Goal: Task Accomplishment & Management: Complete application form

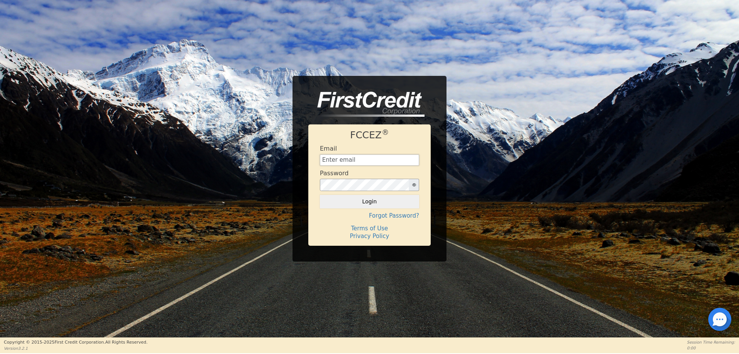
click at [328, 158] on input "text" at bounding box center [369, 160] width 99 height 12
paste input "[EMAIL_ADDRESS][DOMAIN_NAME]"
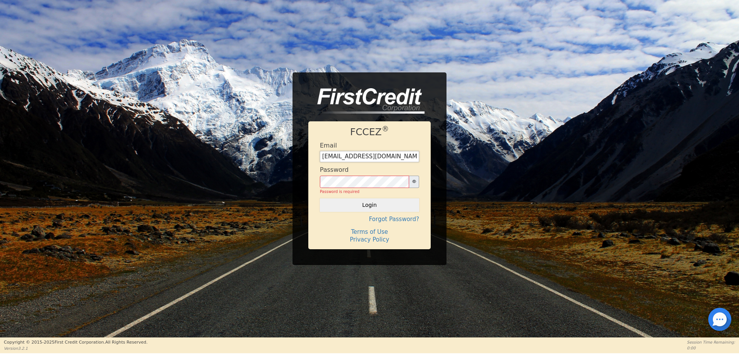
type input "[EMAIL_ADDRESS][DOMAIN_NAME]"
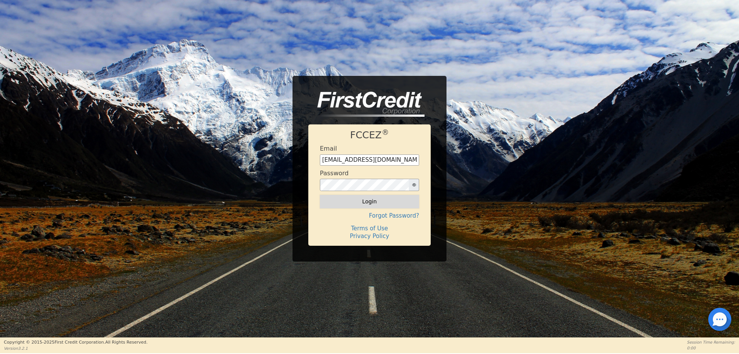
click at [354, 206] on button "Login" at bounding box center [369, 201] width 99 height 13
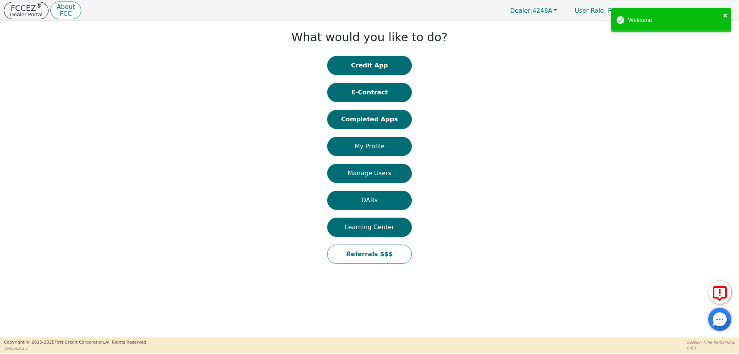
click at [727, 12] on button "close" at bounding box center [725, 15] width 5 height 9
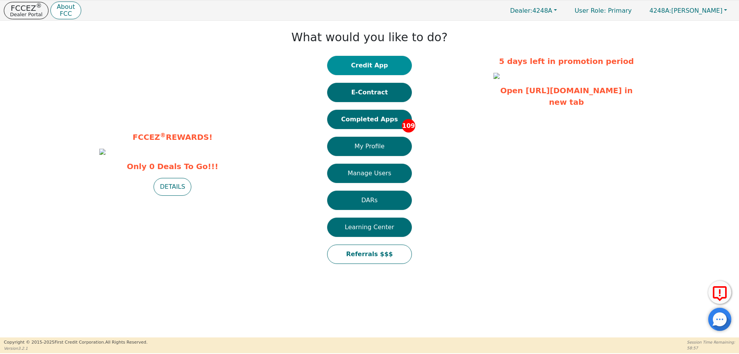
click at [368, 67] on button "Credit App" at bounding box center [369, 65] width 85 height 19
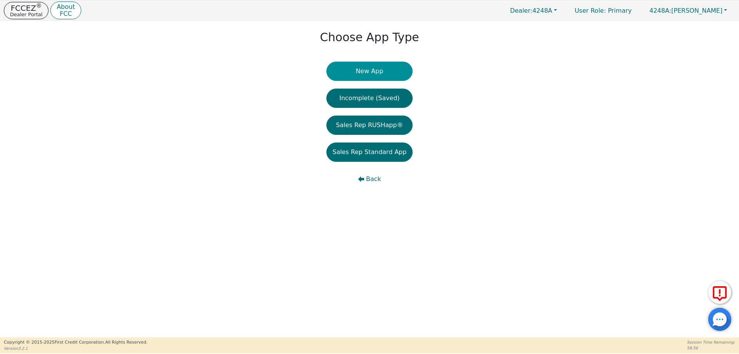
click at [400, 68] on button "New App" at bounding box center [370, 71] width 86 height 19
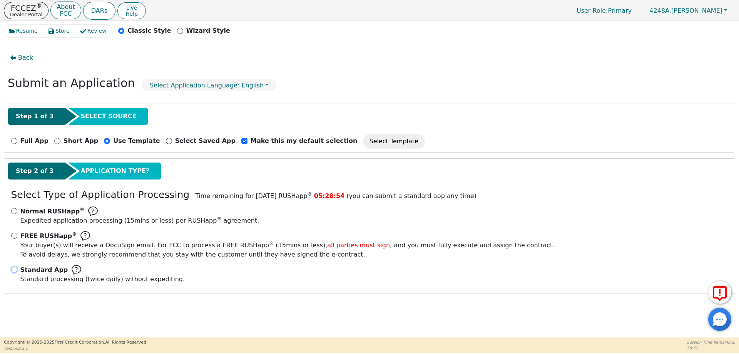
click at [15, 271] on input "Standard App Standard processing (twice daily) without expediting." at bounding box center [14, 269] width 6 height 6
radio input "true"
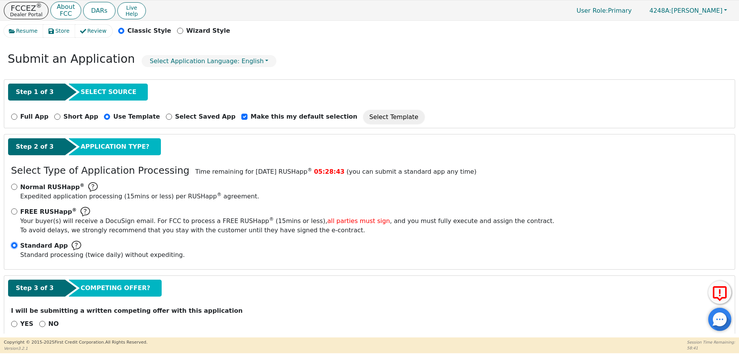
scroll to position [35, 0]
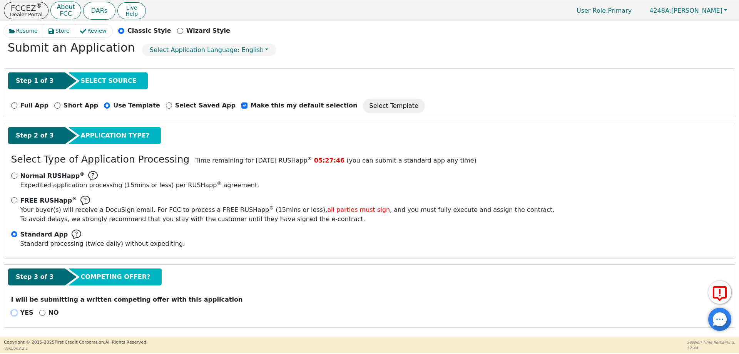
click at [12, 311] on input "YES" at bounding box center [14, 313] width 6 height 6
radio input "true"
click at [40, 312] on input "NO" at bounding box center [42, 313] width 6 height 6
radio input "true"
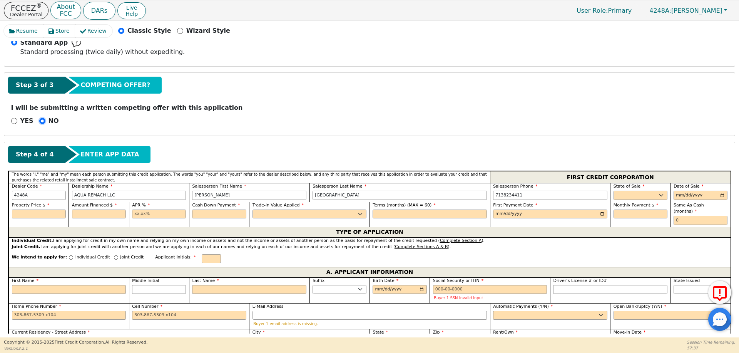
scroll to position [228, 0]
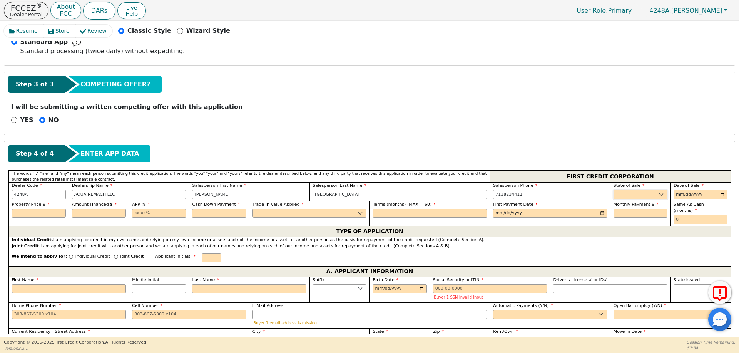
click at [643, 194] on select "AK AL AR AZ CA CO CT DC DE FL [GEOGRAPHIC_DATA] HI IA ID IL IN KS [GEOGRAPHIC_D…" at bounding box center [641, 194] width 54 height 9
select select "[GEOGRAPHIC_DATA]"
click at [614, 190] on select "AK AL AR AZ CA CO CT DC DE FL [GEOGRAPHIC_DATA] HI IA ID IL IN KS [GEOGRAPHIC_D…" at bounding box center [641, 194] width 54 height 9
click at [684, 194] on input "date" at bounding box center [701, 194] width 54 height 9
click at [677, 194] on input "date" at bounding box center [701, 194] width 54 height 9
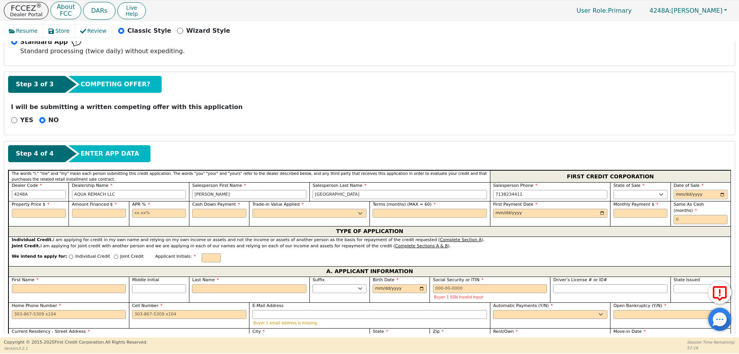
click at [718, 192] on input "date" at bounding box center [701, 194] width 54 height 9
click at [719, 194] on input "date" at bounding box center [701, 194] width 54 height 9
type input "[DATE]"
click at [44, 216] on input "text" at bounding box center [39, 213] width 54 height 9
type input "8500.00"
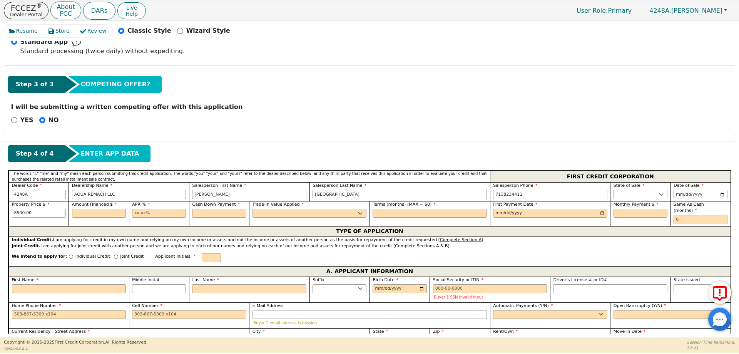
drag, startPoint x: 69, startPoint y: 218, endPoint x: 74, endPoint y: 218, distance: 4.3
click at [74, 218] on div "Amount Financed $" at bounding box center [99, 213] width 60 height 25
click at [80, 215] on input "text" at bounding box center [99, 213] width 54 height 9
type input "8500.00"
click at [141, 214] on input "text" at bounding box center [159, 213] width 54 height 9
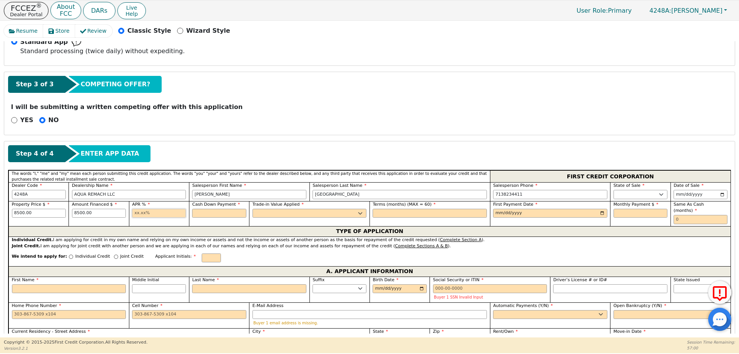
type input "17.99"
click at [202, 213] on input "text" at bounding box center [219, 213] width 54 height 9
type input "0.00"
click at [289, 211] on select "Yes No" at bounding box center [310, 213] width 114 height 9
select select "n"
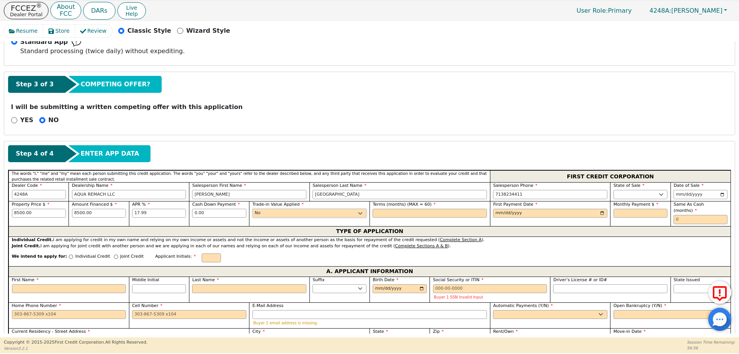
click at [253, 209] on select "Yes No" at bounding box center [310, 213] width 114 height 9
click at [405, 214] on input "text" at bounding box center [430, 213] width 114 height 9
type input "60"
click at [510, 211] on input "date" at bounding box center [550, 213] width 114 height 9
click at [599, 213] on input "date" at bounding box center [550, 213] width 114 height 9
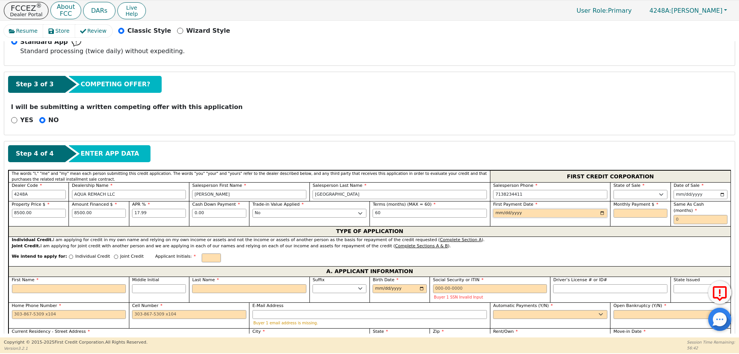
type input "[DATE]"
click at [636, 213] on input "text" at bounding box center [641, 213] width 54 height 9
click at [564, 243] on div "Joint Credit. I am applying for joint credit with another person and we are app…" at bounding box center [370, 246] width 716 height 7
click at [620, 212] on input "text" at bounding box center [641, 213] width 54 height 9
type input "215.80"
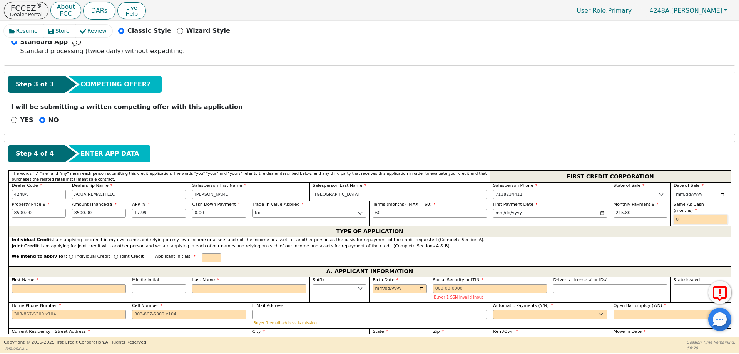
click at [681, 215] on input "text" at bounding box center [701, 219] width 54 height 9
type input "0"
click at [114, 255] on input "Joint Credit" at bounding box center [116, 257] width 4 height 4
radio input "true"
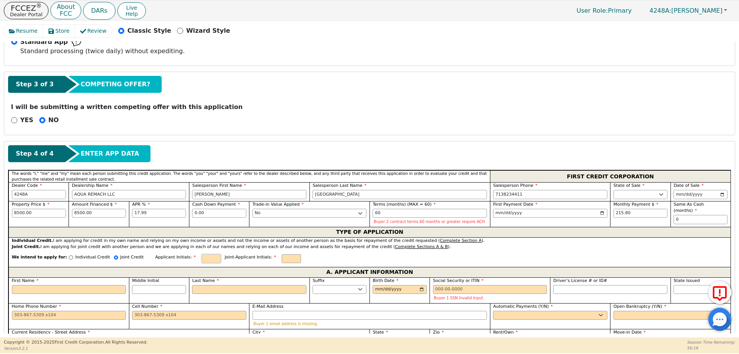
click at [202, 258] on input "text" at bounding box center [211, 258] width 19 height 9
type input "j"
type input "JF"
type input "DS"
click at [31, 288] on input "First Name" at bounding box center [69, 289] width 114 height 9
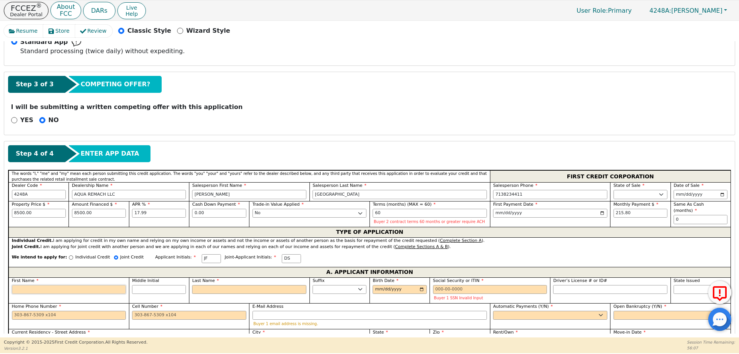
type input "J"
type input "[PERSON_NAME]"
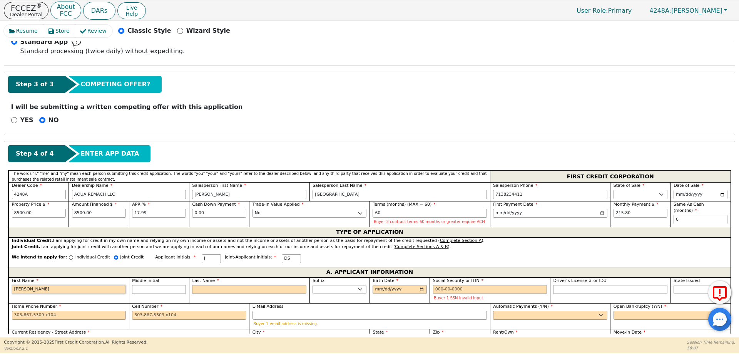
type input "[PERSON_NAME]"
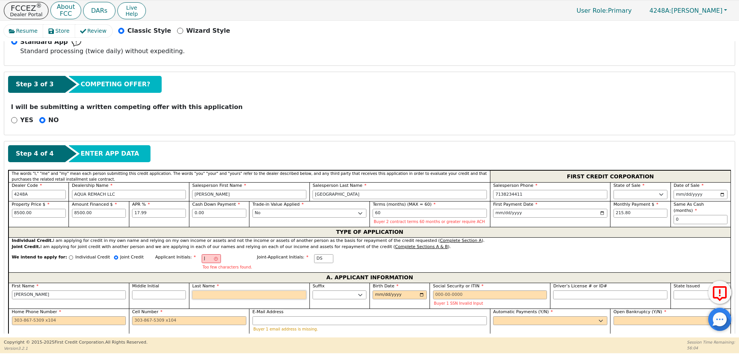
type input "JF"
type input "F"
type input "[PERSON_NAME]"
type input "FL"
type input "[PERSON_NAME]"
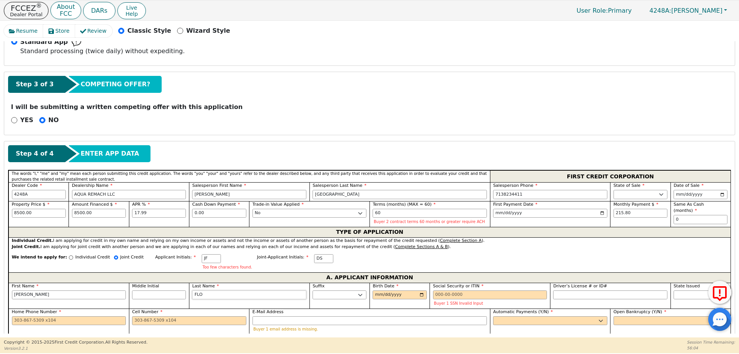
type input "[PERSON_NAME]"
type input "FLORE"
type input "[PERSON_NAME]"
type input "FLORES"
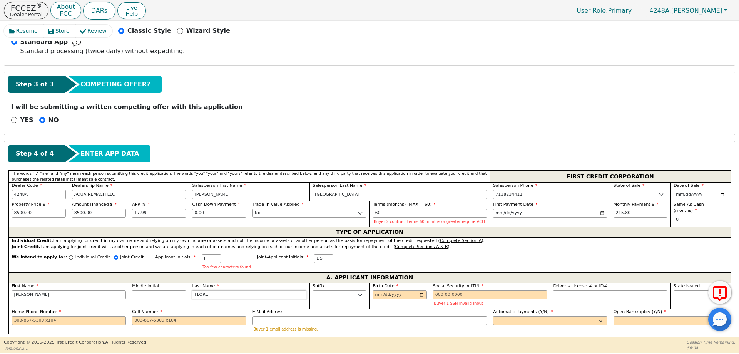
type input "[PERSON_NAME]"
type input "FLORES"
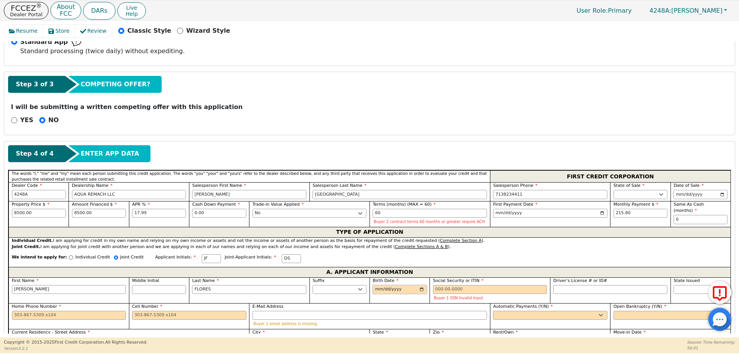
click at [377, 290] on input "Birth Date" at bounding box center [400, 289] width 54 height 9
click at [377, 288] on input "Birth Date" at bounding box center [400, 289] width 54 height 9
type input "[DATE]"
click at [450, 294] on div "Buyer 1 SSN Invalid Input" at bounding box center [490, 293] width 114 height 16
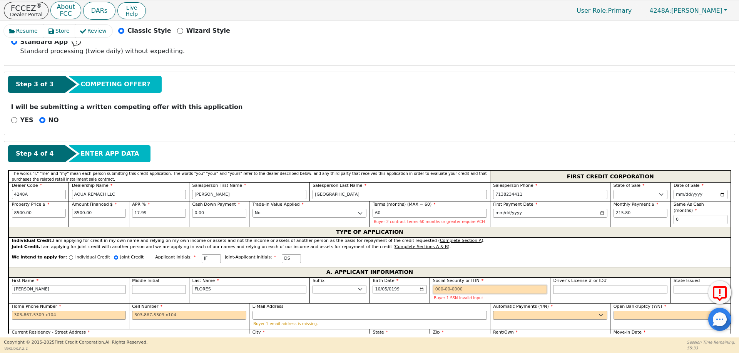
click at [449, 290] on input "Social Security or ITIN" at bounding box center [490, 289] width 114 height 9
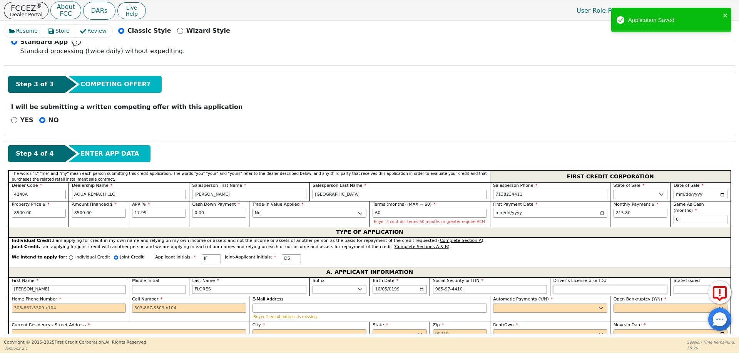
type input "***-**-4410"
click at [569, 289] on input "Driver’s License # or ID#" at bounding box center [610, 289] width 114 height 9
drag, startPoint x: 687, startPoint y: 291, endPoint x: 667, endPoint y: 291, distance: 20.8
click at [687, 291] on select "AK AL AR AZ CA CO CT DC DE FL [GEOGRAPHIC_DATA] HI IA ID IL IN KS [GEOGRAPHIC_D…" at bounding box center [701, 289] width 54 height 9
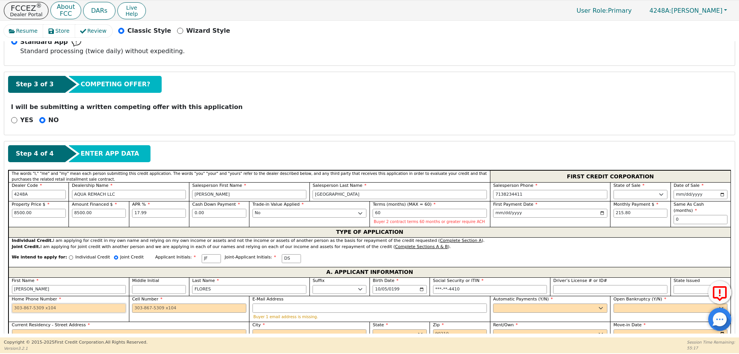
click at [39, 310] on input "Home Phone Number" at bounding box center [69, 307] width 114 height 9
click at [60, 305] on input "346-3638715" at bounding box center [69, 307] width 114 height 9
type input "[PHONE_NUMBER]"
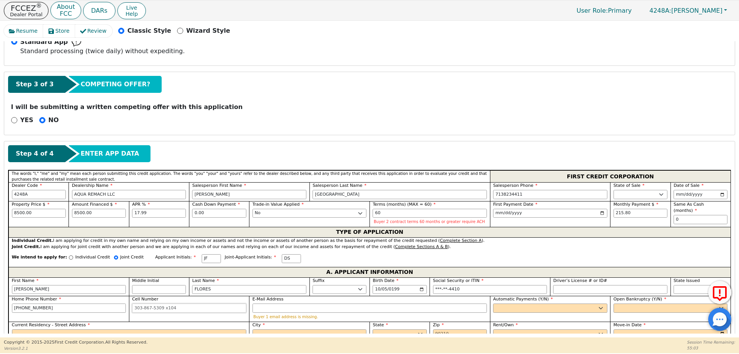
click at [152, 308] on input "Cell Number" at bounding box center [189, 307] width 114 height 9
paste input "346-3638715"
type input "[PHONE_NUMBER]"
click at [276, 306] on input "E-Mail Address" at bounding box center [370, 307] width 234 height 9
click at [534, 303] on select "Yes No" at bounding box center [550, 307] width 114 height 9
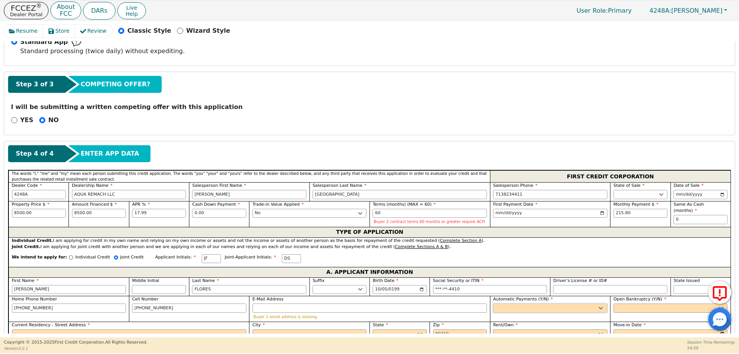
select select "y"
click at [493, 303] on select "Yes No" at bounding box center [550, 307] width 114 height 9
type input "[PERSON_NAME]"
click at [657, 305] on select "Yes No" at bounding box center [671, 307] width 114 height 9
select select "n"
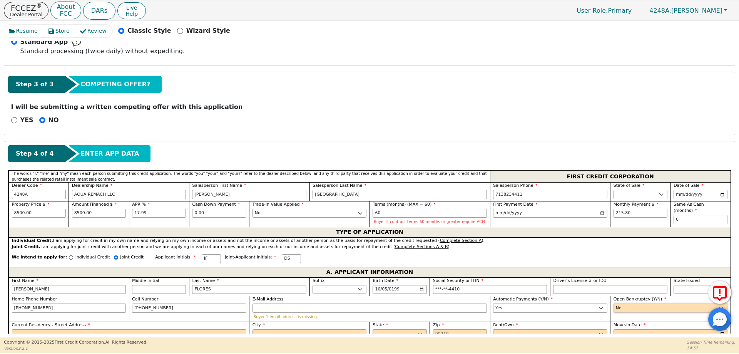
click at [614, 303] on select "Yes No" at bounding box center [671, 307] width 114 height 9
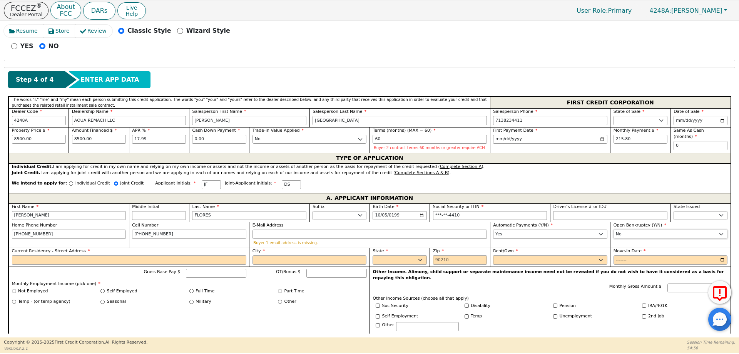
scroll to position [305, 0]
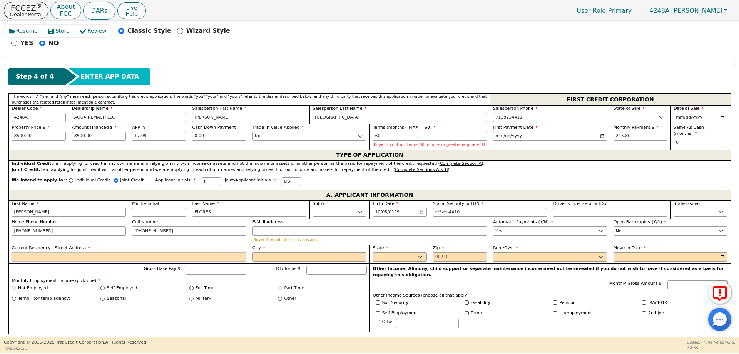
click at [44, 258] on input "Current Residency - Street Address" at bounding box center [129, 256] width 234 height 9
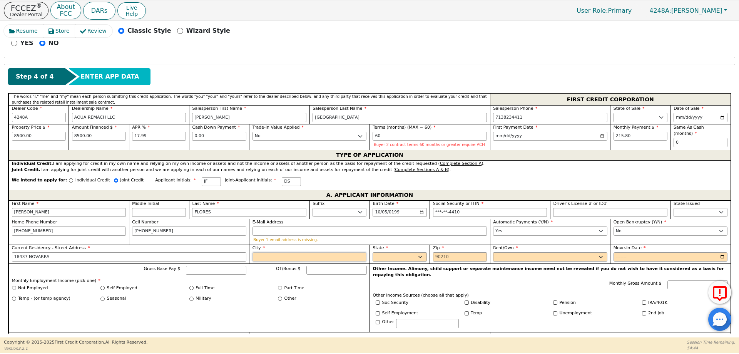
type input "18437 NOVARRA"
type input "C"
type input "CONROE"
select select "[GEOGRAPHIC_DATA]"
type input "77306"
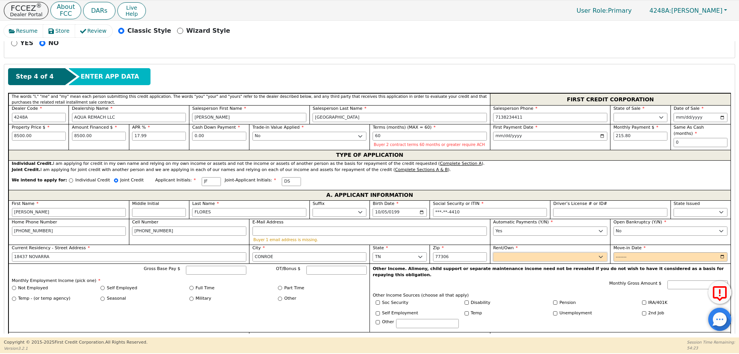
click at [541, 253] on select "Rent Own" at bounding box center [550, 256] width 114 height 9
select select "Own"
click at [493, 252] on select "Rent Own" at bounding box center [550, 256] width 114 height 9
click at [627, 255] on input "Move-in Date" at bounding box center [671, 256] width 114 height 9
click at [719, 256] on input "Move-in Date" at bounding box center [671, 256] width 114 height 9
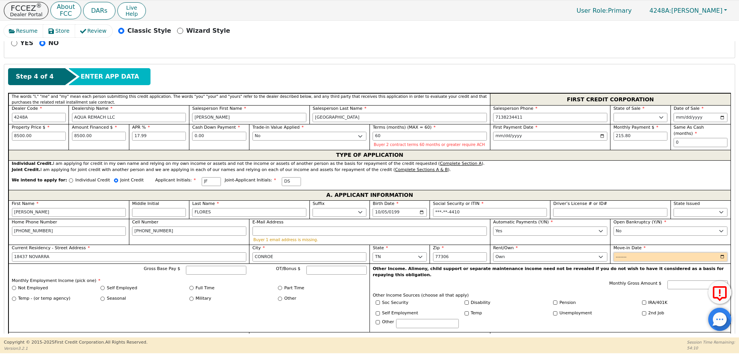
click at [722, 258] on input "Move-in Date" at bounding box center [671, 256] width 114 height 9
click at [723, 258] on input "2023-08" at bounding box center [671, 256] width 114 height 9
type input "2023-06"
click at [102, 288] on input "Self Employed" at bounding box center [102, 288] width 4 height 4
radio input "true"
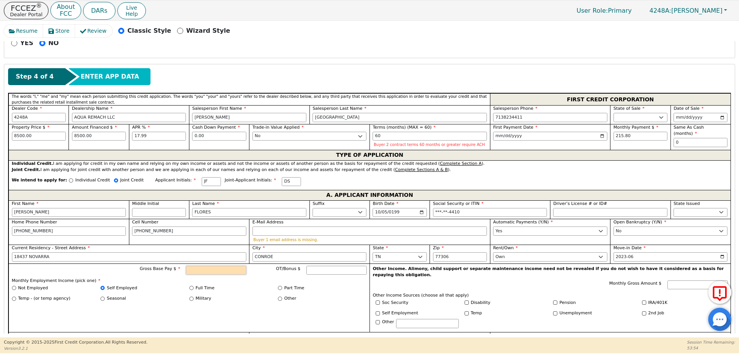
click at [205, 271] on input "Gross Base Pay $" at bounding box center [216, 270] width 60 height 9
type input "8200.00"
click at [356, 289] on div "Part Time" at bounding box center [322, 288] width 89 height 7
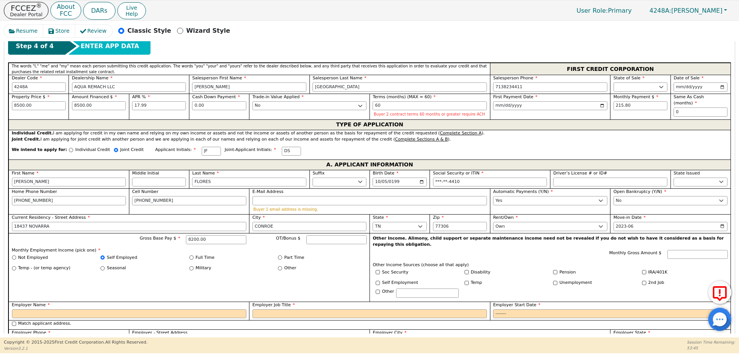
scroll to position [420, 0]
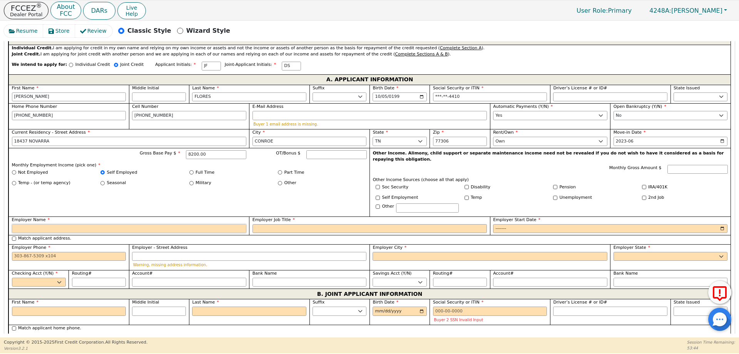
click at [33, 224] on input "Employer Name" at bounding box center [129, 228] width 234 height 9
type input "self employer"
click at [294, 224] on input "Employer Job Title" at bounding box center [370, 228] width 234 height 9
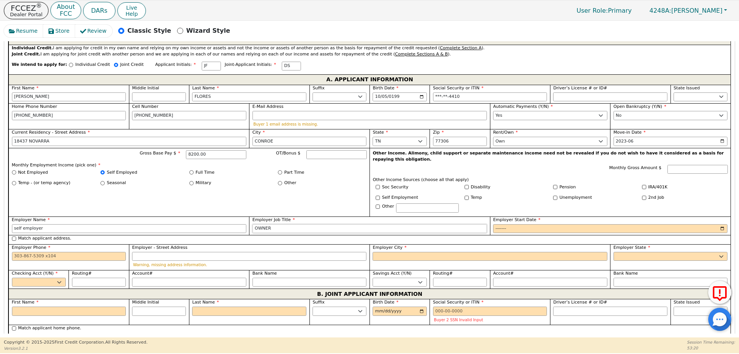
type input "OWNER"
click at [719, 224] on input "Employer Start Date" at bounding box center [610, 228] width 234 height 9
type input "2015-06"
click at [35, 252] on input "Employer Phone" at bounding box center [69, 256] width 114 height 9
paste input "346-3638715"
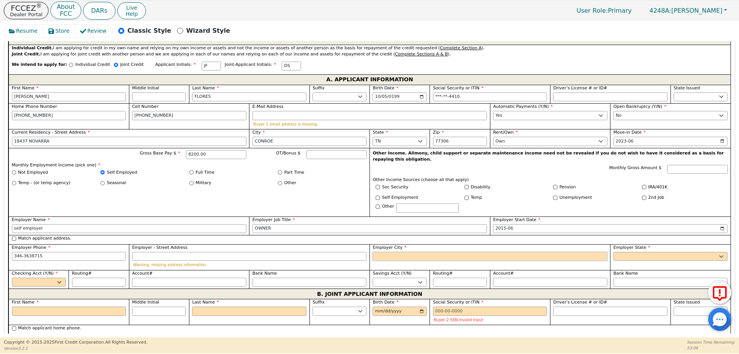
type input "[PHONE_NUMBER]"
click at [383, 252] on input "Employer City" at bounding box center [490, 256] width 234 height 9
type input "[GEOGRAPHIC_DATA]"
click at [632, 252] on select "AK AL AR AZ CA CO CT DC DE FL [GEOGRAPHIC_DATA] HI IA ID [GEOGRAPHIC_DATA] IN K…" at bounding box center [671, 256] width 114 height 9
select select "[GEOGRAPHIC_DATA]"
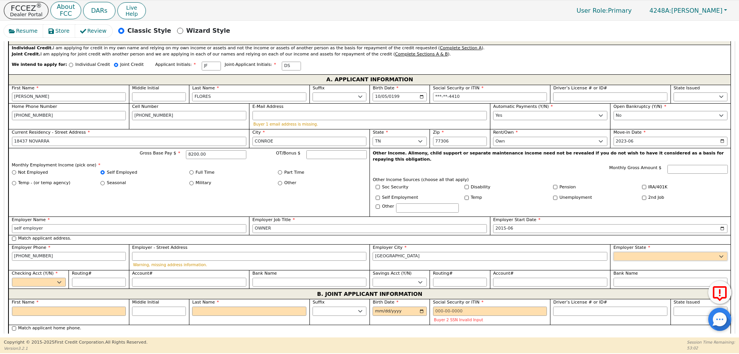
click at [614, 252] on select "AK AL AR AZ CA CO CT DC DE FL [GEOGRAPHIC_DATA] HI IA ID [GEOGRAPHIC_DATA] IN K…" at bounding box center [671, 256] width 114 height 9
click at [44, 278] on select "Yes No" at bounding box center [39, 282] width 54 height 9
click at [12, 278] on select "Yes No" at bounding box center [39, 282] width 54 height 9
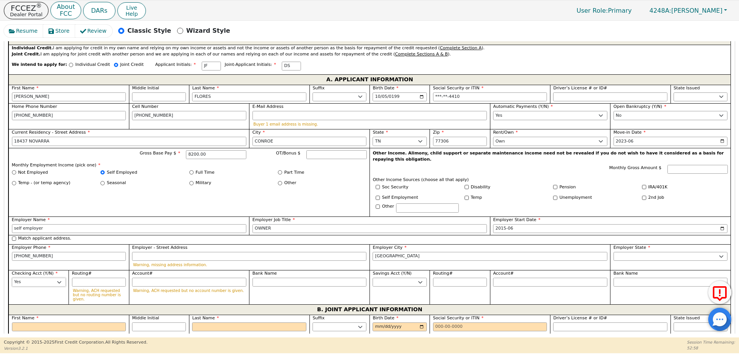
click at [57, 278] on select "Yes No" at bounding box center [39, 282] width 54 height 9
select select "n"
click at [12, 278] on select "Yes No" at bounding box center [39, 282] width 54 height 9
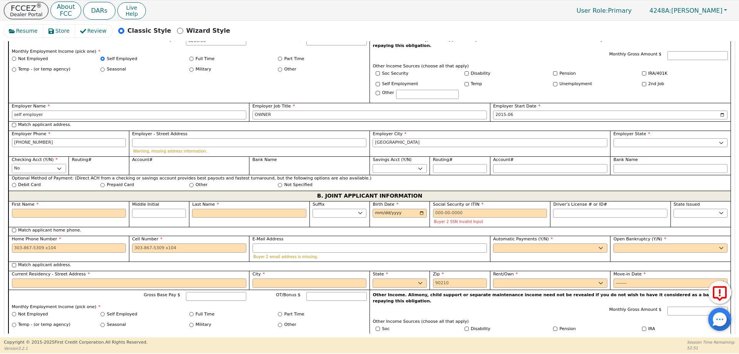
scroll to position [536, 0]
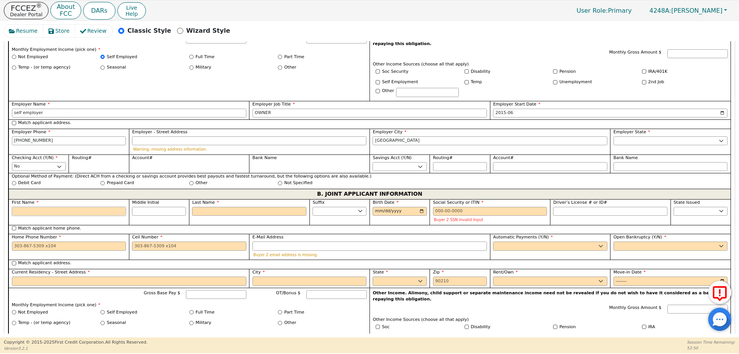
click at [37, 207] on input "First Name" at bounding box center [69, 211] width 114 height 9
type input "D"
type input "DE"
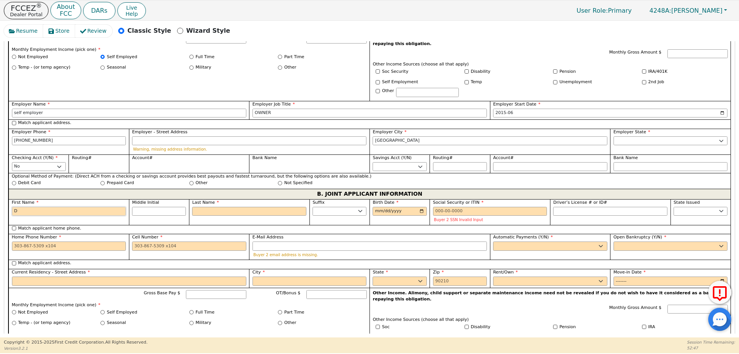
type input "DE"
type input "DEL"
type input "DELM"
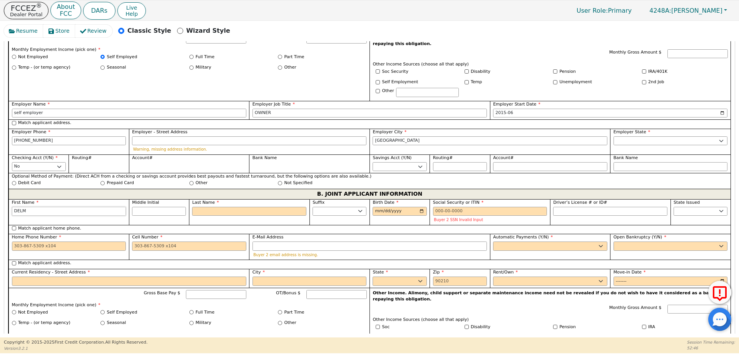
type input "[PERSON_NAME]"
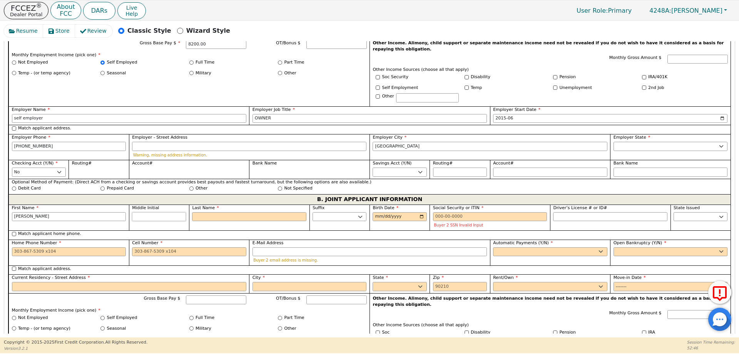
scroll to position [541, 0]
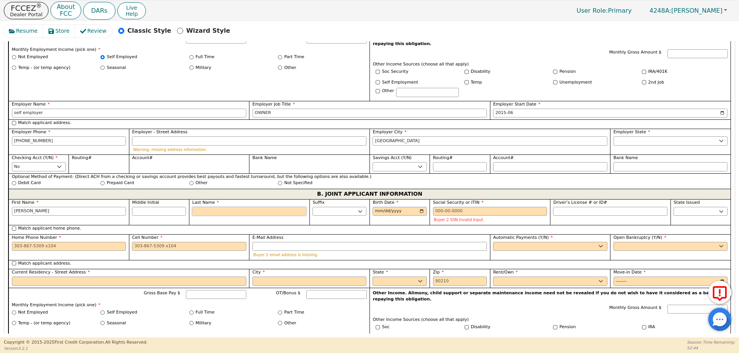
type input "S"
type input "DS"
type input "[PERSON_NAME] S"
type input "SA"
type input "DELMY SA"
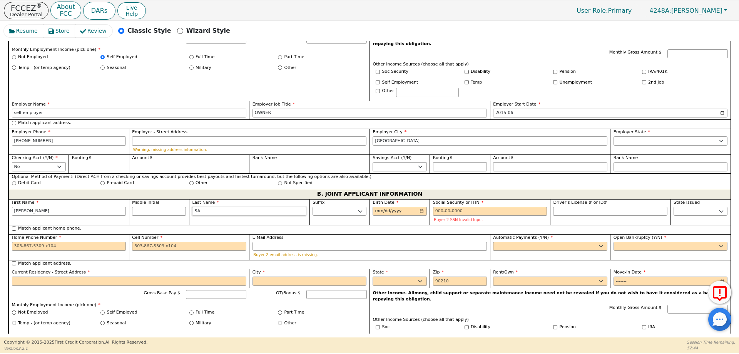
type input "SAN"
type input "[PERSON_NAME] SAN"
type input "SANT"
type input "[PERSON_NAME]"
type input "[DEMOGRAPHIC_DATA]"
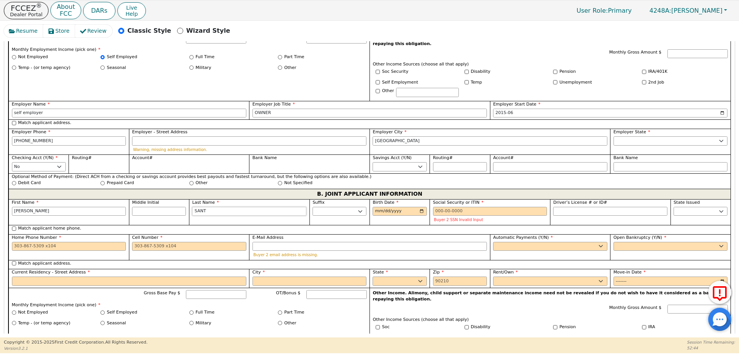
type input "[PERSON_NAME]"
type input "SANTOS"
type input "[PERSON_NAME]"
type input "SANTOS"
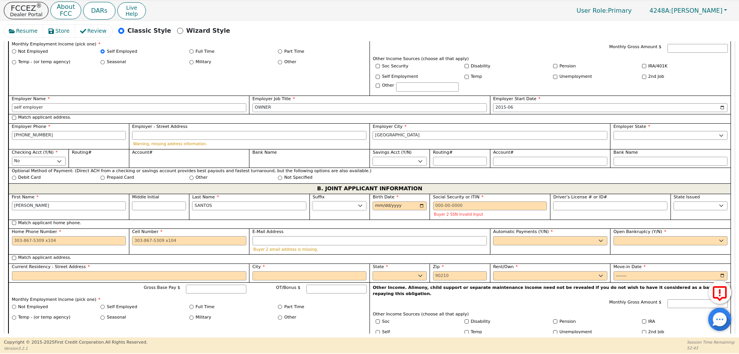
scroll to position [536, 0]
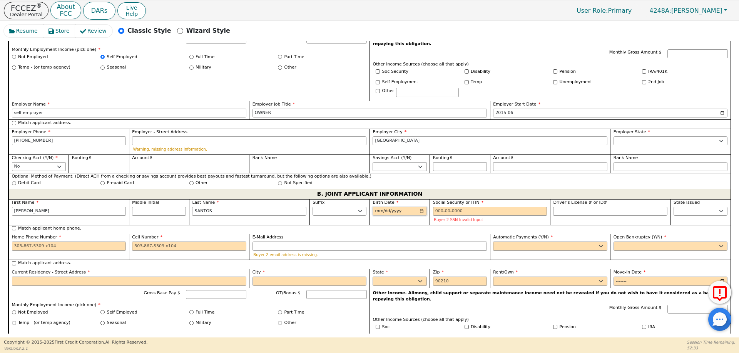
click at [377, 207] on input "Birth Date" at bounding box center [400, 211] width 54 height 9
type input "[DATE]"
click at [444, 207] on input "Social Security or ITIN" at bounding box center [490, 211] width 114 height 9
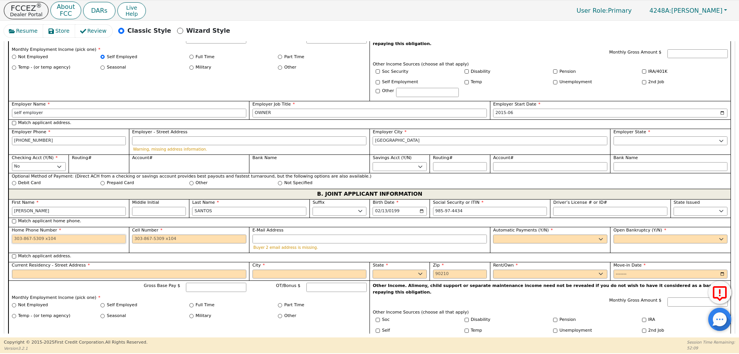
type input "***-**-4434"
click at [61, 234] on input "Home Phone Number" at bounding box center [69, 238] width 114 height 9
type input "[PHONE_NUMBER]"
click at [517, 234] on select "Yes No" at bounding box center [550, 238] width 114 height 9
select select "y"
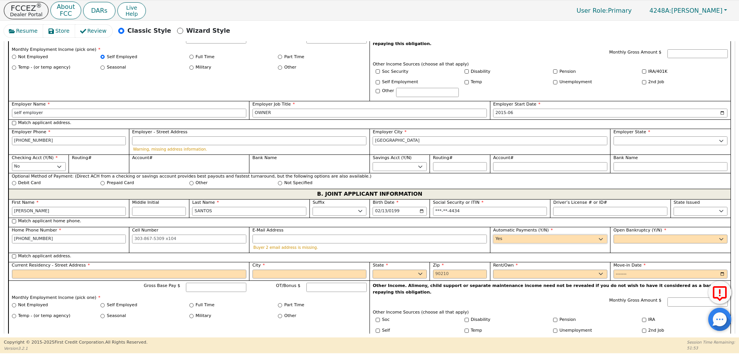
click at [493, 234] on select "Yes No" at bounding box center [550, 238] width 114 height 9
type input "[PERSON_NAME]"
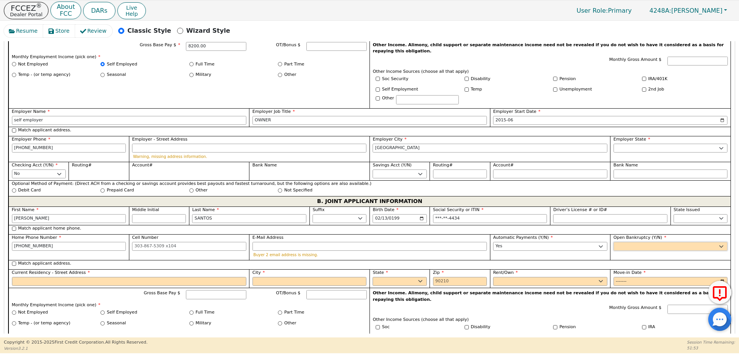
click at [618, 242] on select "Yes No" at bounding box center [671, 246] width 114 height 9
select select "n"
click at [614, 241] on select "Yes No" at bounding box center [671, 245] width 114 height 9
click at [32, 276] on input "Current Residency - Street Address" at bounding box center [129, 280] width 234 height 9
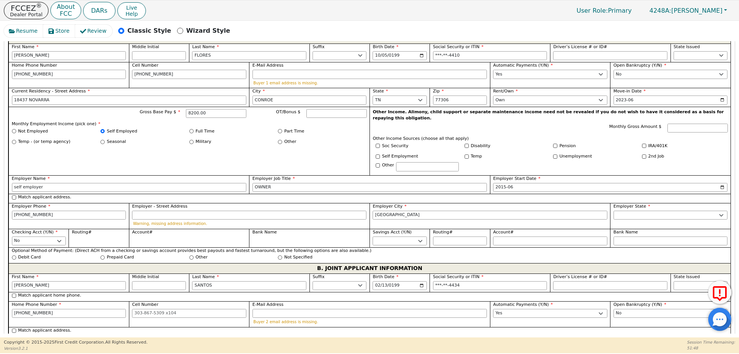
scroll to position [452, 0]
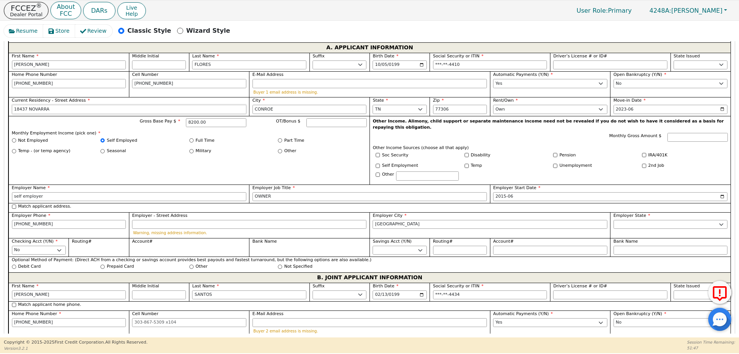
click at [41, 105] on input "18437 NOVARRA" at bounding box center [129, 109] width 234 height 9
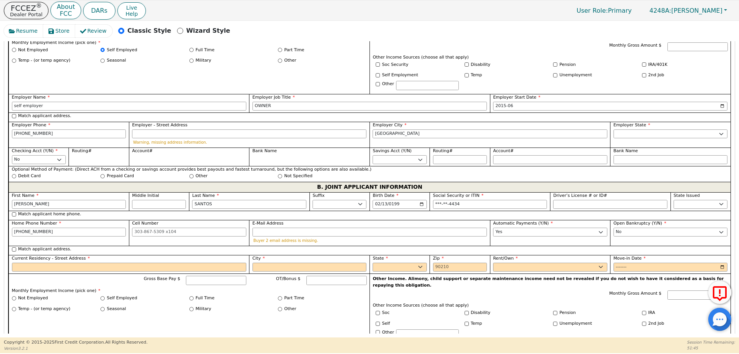
scroll to position [567, 0]
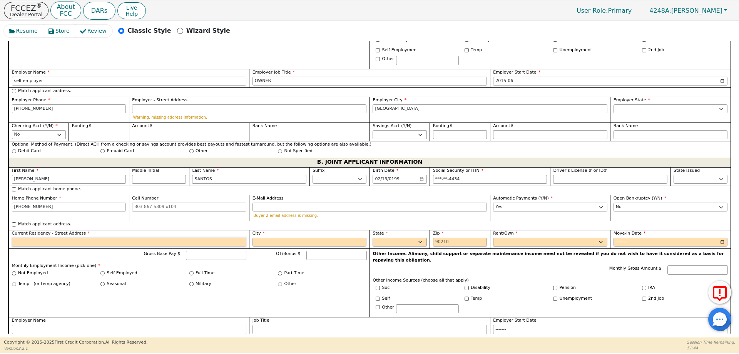
click at [34, 238] on input "Current Residency - Street Address" at bounding box center [129, 242] width 234 height 9
paste input "18437 NOVARRA"
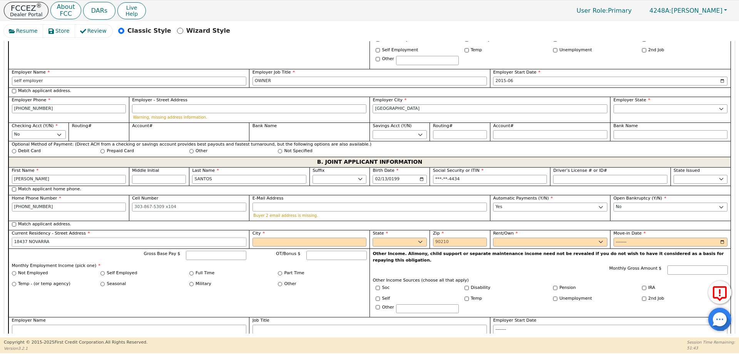
type input "18437 NOVARRA"
click at [259, 238] on input "City" at bounding box center [310, 242] width 114 height 9
type input "CONROE"
click at [410, 238] on select "AK AL AR AZ CA CO CT DC DE FL [GEOGRAPHIC_DATA] HI IA ID IL IN KS [GEOGRAPHIC_D…" at bounding box center [400, 242] width 54 height 9
select select "[GEOGRAPHIC_DATA]"
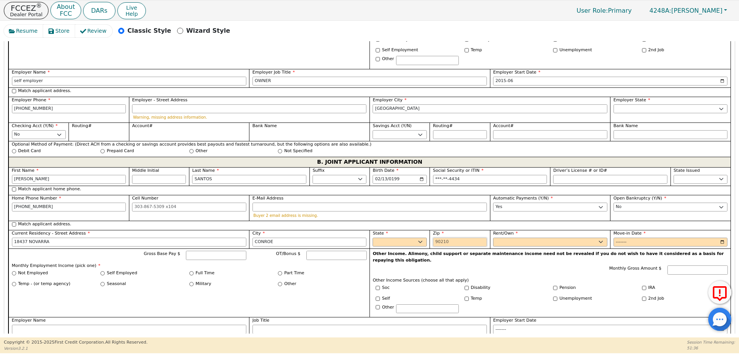
click at [439, 238] on input "Zip" at bounding box center [460, 242] width 54 height 9
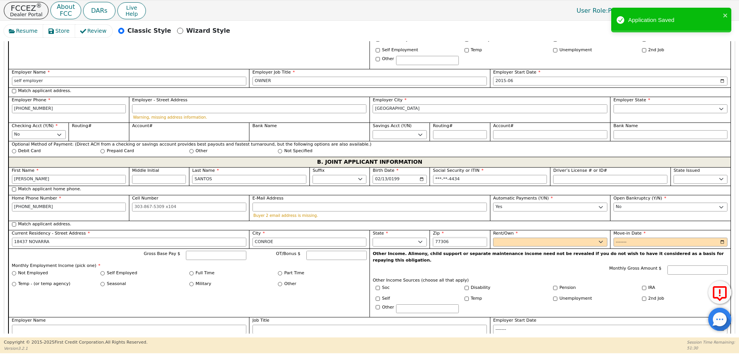
type input "77306"
click at [529, 238] on select "Rent Own" at bounding box center [550, 242] width 114 height 9
select select "Own"
click at [493, 238] on select "Rent Own" at bounding box center [550, 242] width 114 height 9
click at [719, 238] on input "Move-in Date" at bounding box center [671, 242] width 114 height 9
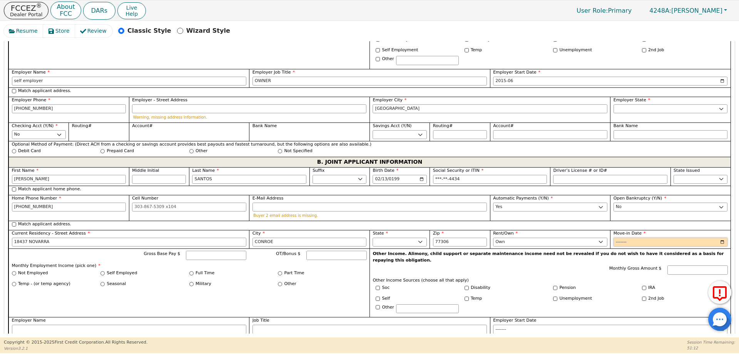
click at [719, 238] on input "Move-in Date" at bounding box center [671, 242] width 114 height 9
click at [722, 238] on input "Move-in Date" at bounding box center [671, 242] width 114 height 9
type input "2023-06"
click at [108, 270] on label "Self Employed" at bounding box center [122, 273] width 30 height 7
click at [105, 271] on input "Self Employed" at bounding box center [102, 273] width 4 height 4
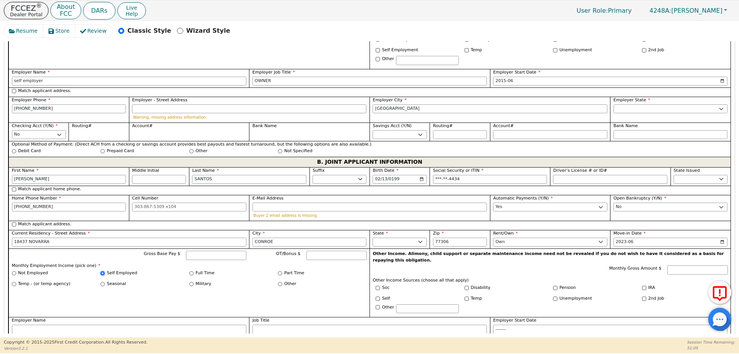
radio input "true"
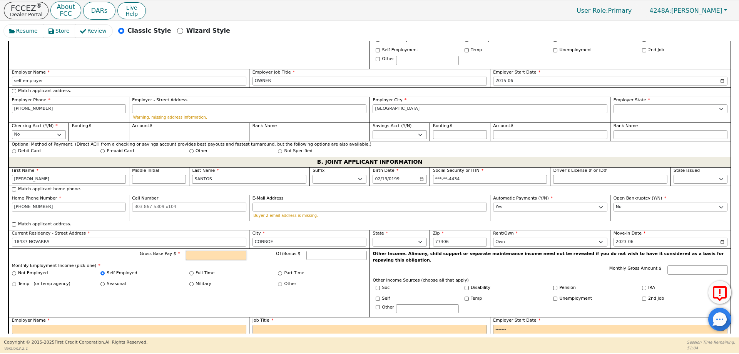
click at [196, 251] on input "Gross Base Pay $" at bounding box center [216, 255] width 60 height 9
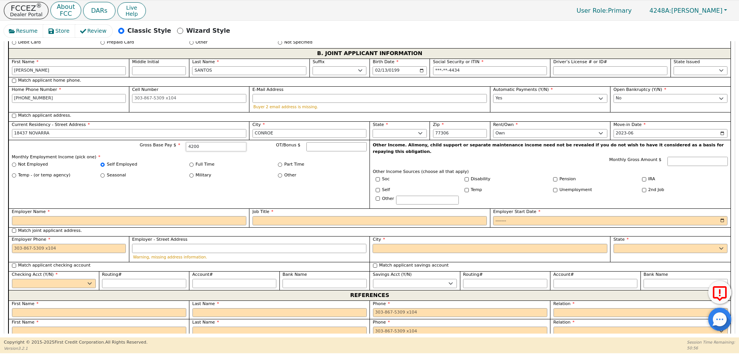
scroll to position [683, 0]
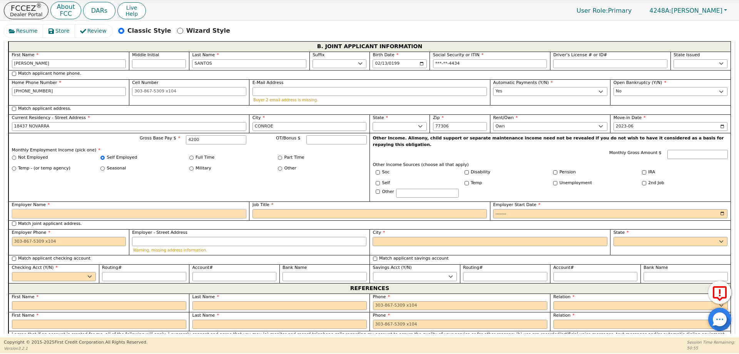
type input "4200.00"
click at [47, 209] on input "Employer Name" at bounding box center [129, 213] width 234 height 9
type input "self employe"
click at [268, 209] on input "Job Title" at bounding box center [370, 213] width 234 height 9
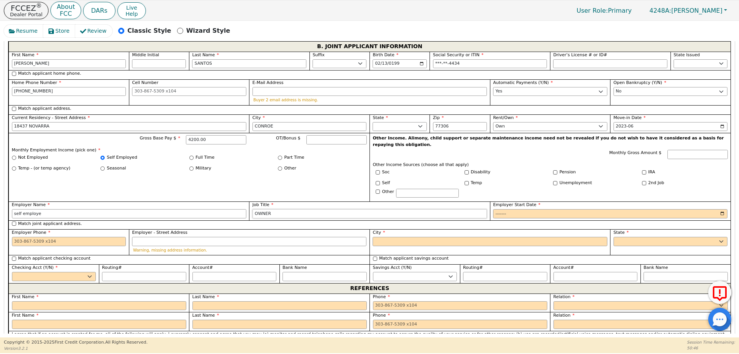
type input "OWNER"
click at [722, 209] on input "Employer Start Date" at bounding box center [610, 213] width 234 height 9
click at [718, 209] on input "2023-06" at bounding box center [610, 213] width 234 height 9
type input "2023-08"
click at [59, 237] on input "Employer Phone" at bounding box center [69, 241] width 114 height 9
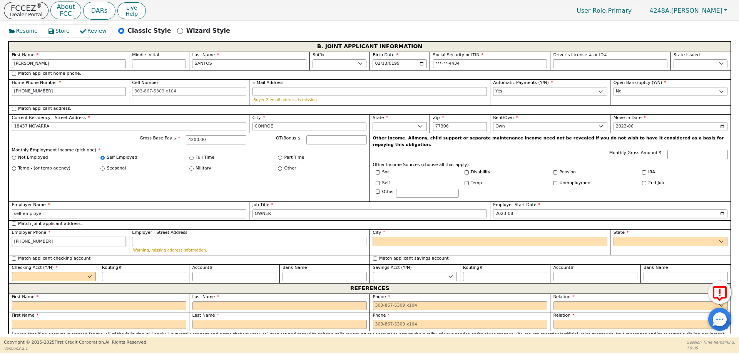
type input "[PHONE_NUMBER]"
click at [377, 237] on input "City" at bounding box center [490, 241] width 234 height 9
type input "[GEOGRAPHIC_DATA]"
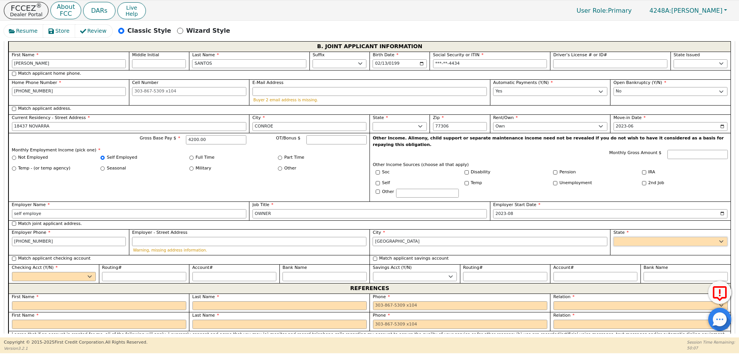
click at [638, 237] on select "AK AL AR AZ CA CO CT DC DE FL [GEOGRAPHIC_DATA] HI IA ID [GEOGRAPHIC_DATA] IN K…" at bounding box center [671, 241] width 114 height 9
select select "[GEOGRAPHIC_DATA]"
click at [614, 237] on select "AK AL AR AZ CA CO CT DC DE FL [GEOGRAPHIC_DATA] HI IA ID [GEOGRAPHIC_DATA] IN K…" at bounding box center [671, 241] width 114 height 9
click at [59, 272] on select "Yes No" at bounding box center [54, 276] width 84 height 9
select select "n"
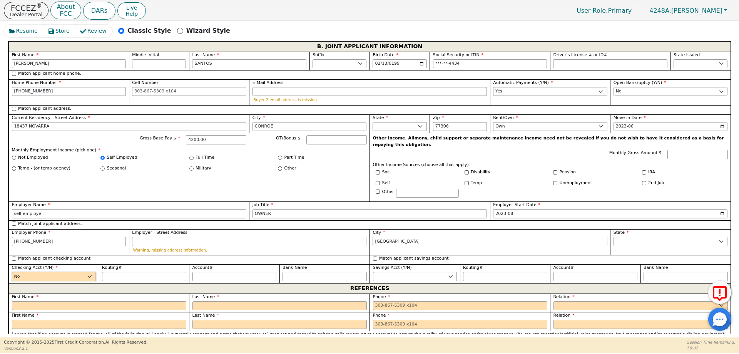
click at [12, 272] on select "Yes No" at bounding box center [54, 276] width 84 height 9
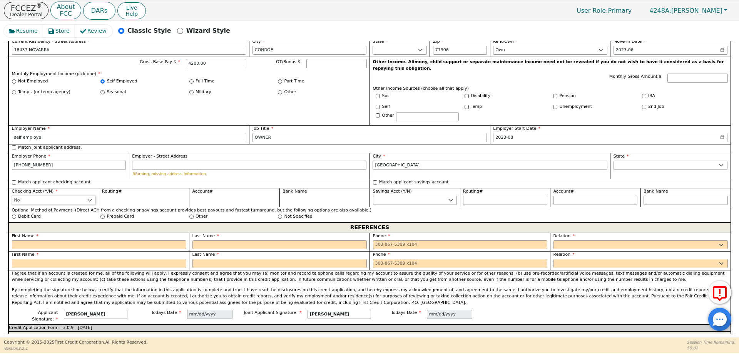
scroll to position [760, 0]
click at [57, 232] on label "First Name" at bounding box center [99, 235] width 174 height 7
click at [57, 239] on input "text" at bounding box center [99, 243] width 174 height 9
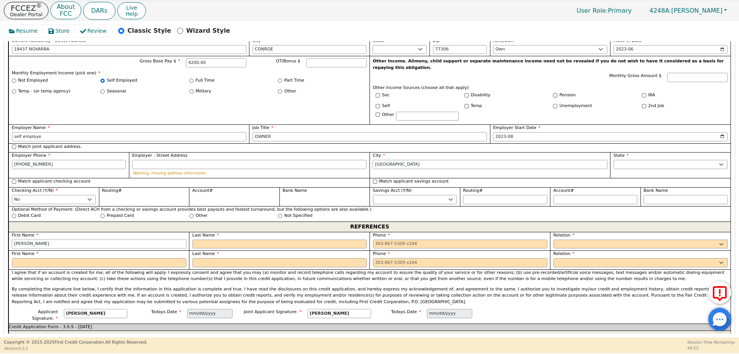
click at [59, 239] on input "[PERSON_NAME]" at bounding box center [99, 243] width 174 height 9
click at [61, 239] on input "[PERSON_NAME]" at bounding box center [99, 243] width 174 height 9
click at [74, 239] on input "[PERSON_NAME]" at bounding box center [99, 243] width 174 height 9
click at [75, 239] on input "[PERSON_NAME]" at bounding box center [99, 243] width 174 height 9
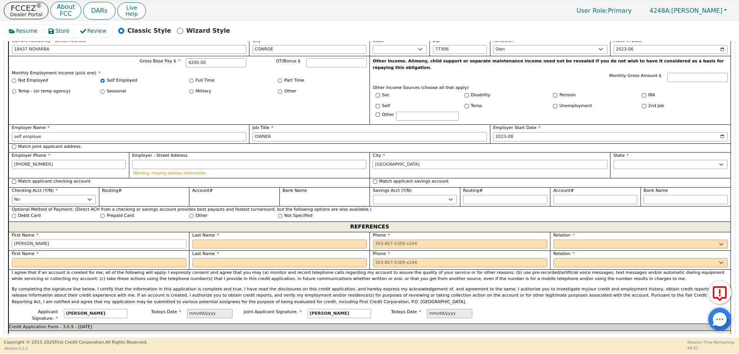
click at [75, 239] on input "[PERSON_NAME]" at bounding box center [99, 243] width 174 height 9
type input "[PERSON_NAME]"
type input "SANTOS"
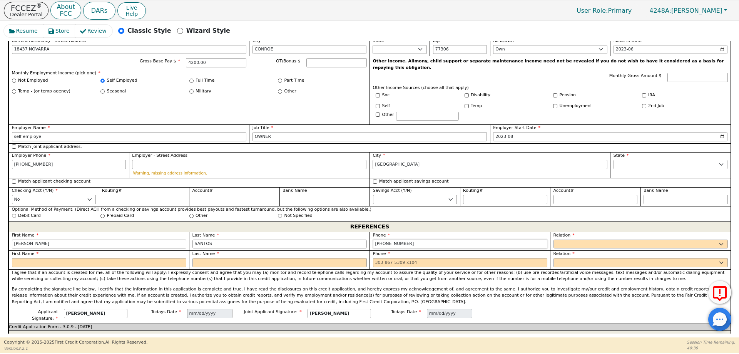
type input "[PHONE_NUMBER]"
click at [562, 239] on select "FATHER MOTHER SISTER BROTHER DAUGHTER SON CO-WORKER NEIGHBOR FRIEND COUSIN G-MO…" at bounding box center [641, 243] width 174 height 9
click at [554, 239] on select "FATHER MOTHER SISTER BROTHER DAUGHTER SON CO-WORKER NEIGHBOR FRIEND COUSIN G-MO…" at bounding box center [641, 243] width 174 height 9
click at [639, 239] on select "FATHER MOTHER SISTER BROTHER DAUGHTER SON CO-WORKER NEIGHBOR FRIEND COUSIN G-MO…" at bounding box center [641, 243] width 174 height 9
select select "OTHER"
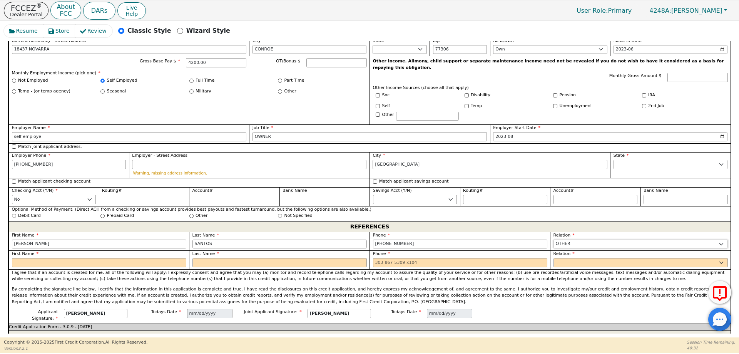
click at [554, 239] on select "FATHER MOTHER SISTER BROTHER DAUGHTER SON CO-WORKER NEIGHBOR FRIEND COUSIN G-MO…" at bounding box center [641, 243] width 174 height 9
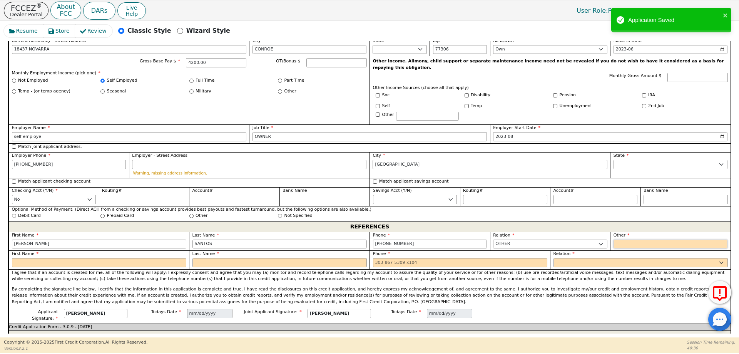
click at [633, 239] on input "text" at bounding box center [671, 243] width 114 height 9
type input "F"
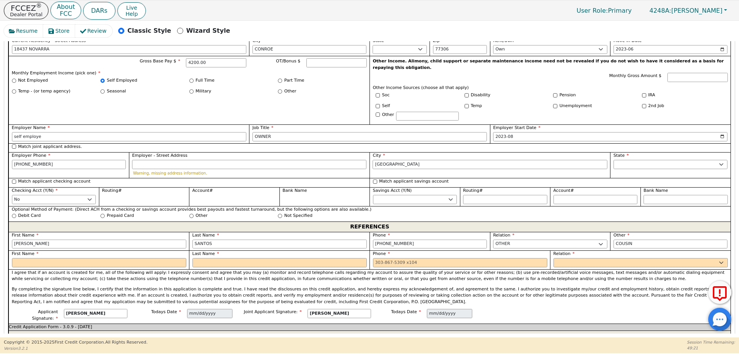
type input "COUSIN"
drag, startPoint x: 737, startPoint y: 271, endPoint x: 722, endPoint y: 264, distance: 17.1
click at [737, 271] on div "Resume Store Review Classic Style Wizard Style Back Submit an Application Selec…" at bounding box center [369, 179] width 739 height 317
click at [626, 239] on input "COUSIN" at bounding box center [671, 243] width 114 height 9
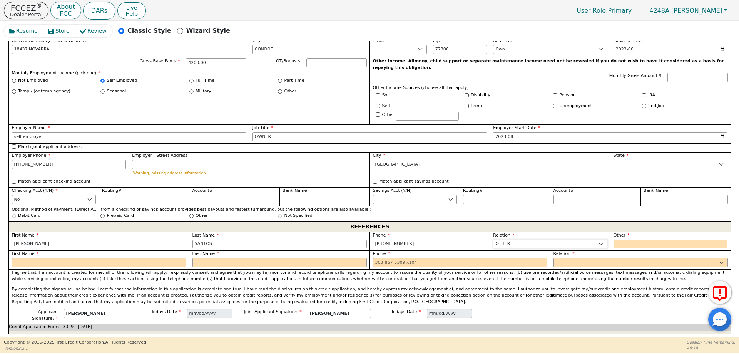
click at [501, 239] on select "FATHER MOTHER SISTER BROTHER DAUGHTER SON CO-WORKER NEIGHBOR FRIEND COUSIN G-MO…" at bounding box center [550, 243] width 114 height 9
select select "FRIEND"
click at [552, 239] on select "FATHER MOTHER SISTER BROTHER DAUGHTER SON CO-WORKER NEIGHBOR FRIEND COUSIN G-MO…" at bounding box center [550, 243] width 114 height 9
click at [136, 258] on input "text" at bounding box center [99, 262] width 174 height 9
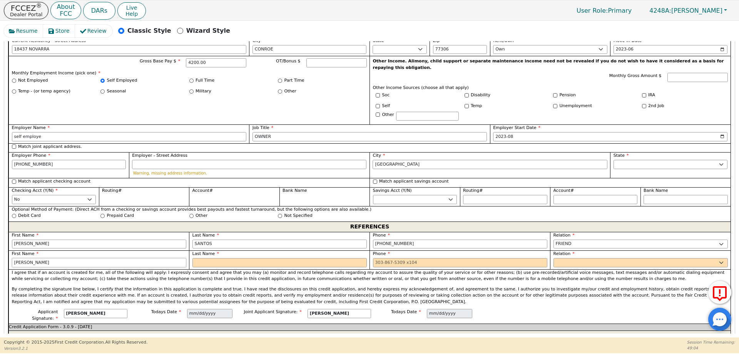
type input "[PERSON_NAME]"
type input "A"
type input "[PERSON_NAME]"
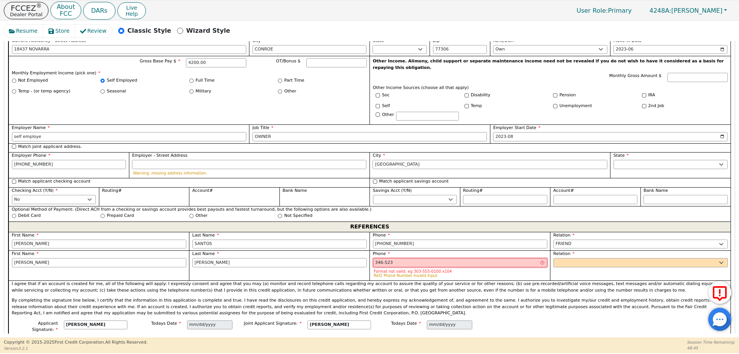
click at [420, 258] on input "346-523" at bounding box center [460, 262] width 174 height 9
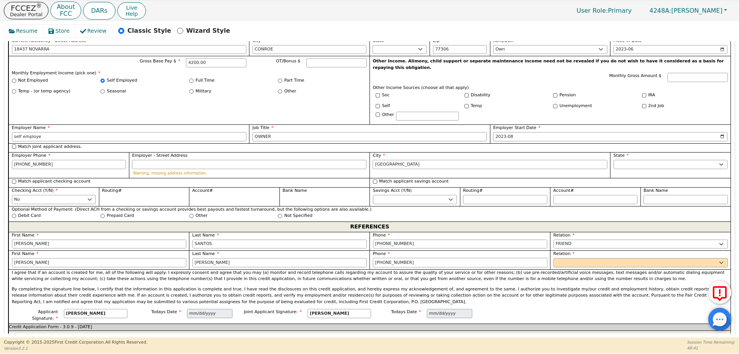
type input "[PHONE_NUMBER]"
click at [567, 258] on select "FATHER MOTHER SISTER BROTHER DAUGHTER SON CO-WORKER NEIGHBOR FRIEND COUSIN G-MO…" at bounding box center [641, 262] width 174 height 9
select select "FRIEND"
click at [554, 258] on select "FATHER MOTHER SISTER BROTHER DAUGHTER SON CO-WORKER NEIGHBOR FRIEND COUSIN G-MO…" at bounding box center [641, 262] width 174 height 9
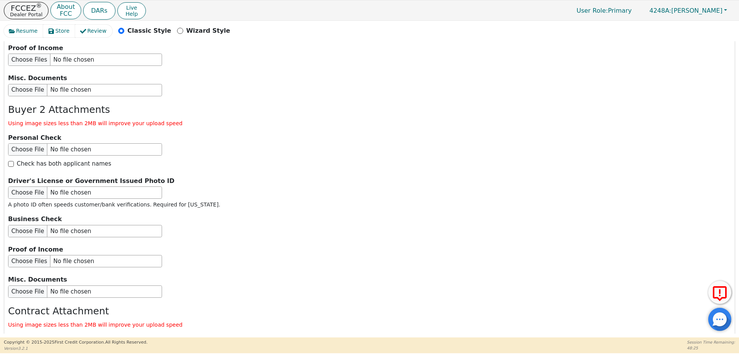
scroll to position [1404, 0]
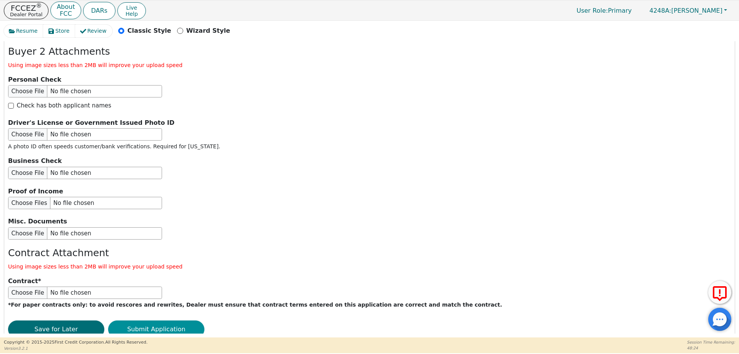
click at [163, 320] on button "Submit Application" at bounding box center [156, 329] width 96 height 18
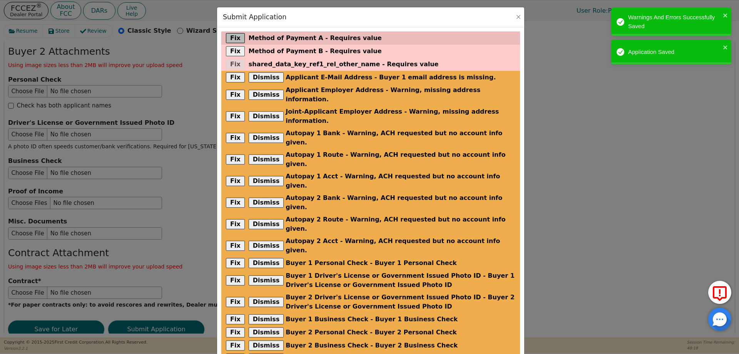
click at [227, 42] on button "Fix" at bounding box center [235, 38] width 19 height 10
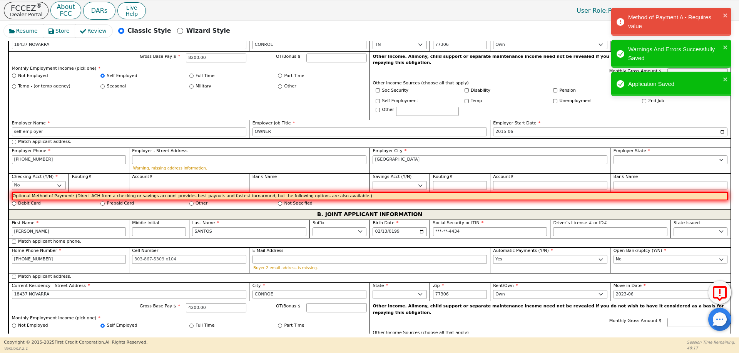
scroll to position [512, 0]
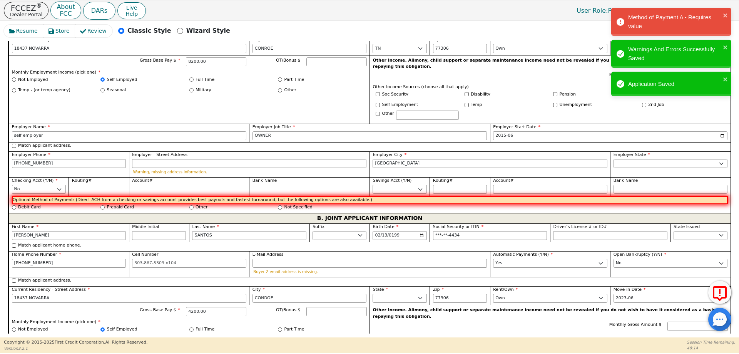
click at [51, 204] on div "Debit Card" at bounding box center [56, 207] width 89 height 7
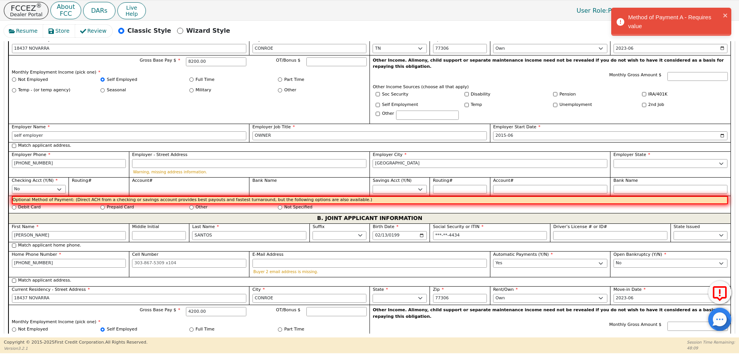
click at [21, 204] on label "Debit Card" at bounding box center [29, 207] width 23 height 7
click at [16, 205] on input "Debit Card" at bounding box center [14, 207] width 4 height 4
radio input "true"
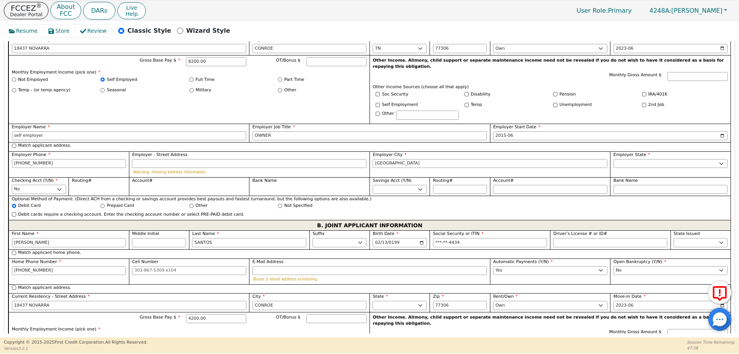
click at [58, 185] on select "Yes No" at bounding box center [39, 189] width 54 height 9
select select "y"
click at [12, 185] on select "Yes No" at bounding box center [39, 189] width 54 height 9
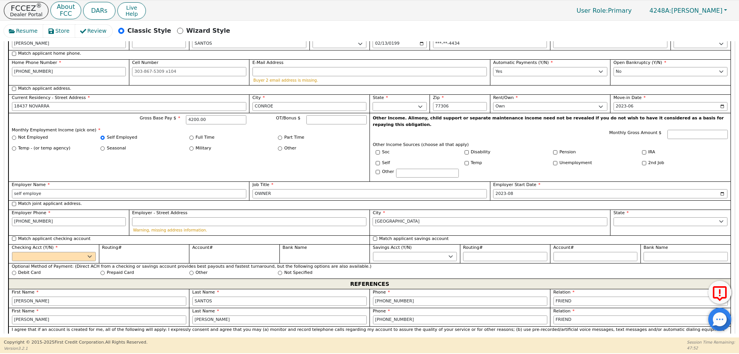
scroll to position [744, 0]
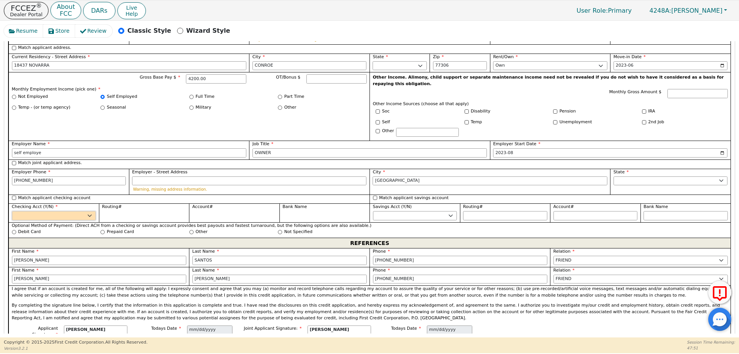
click at [76, 211] on select "Yes No" at bounding box center [54, 215] width 84 height 9
select select "y"
click at [12, 211] on select "Yes No" at bounding box center [54, 215] width 84 height 9
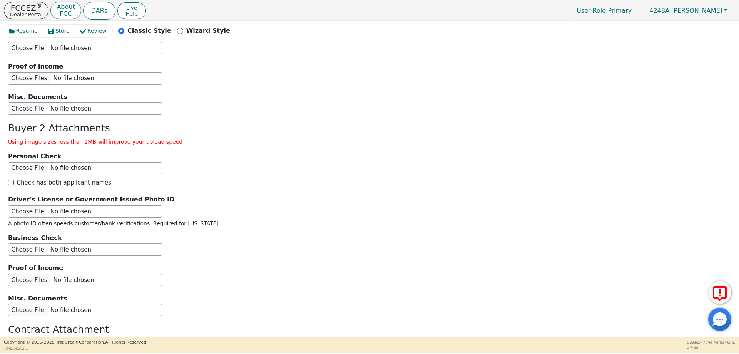
scroll to position [1395, 0]
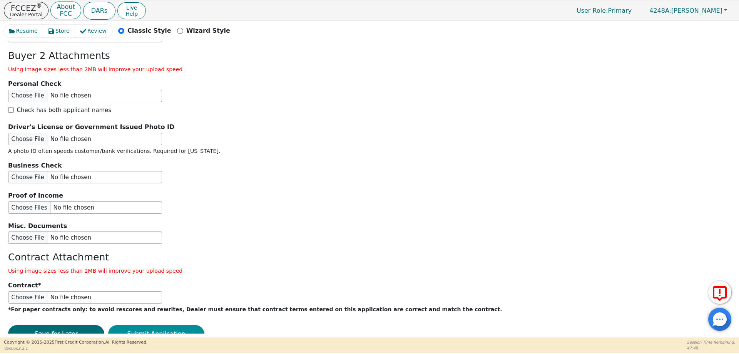
click at [145, 325] on button "Submit Application" at bounding box center [156, 334] width 96 height 18
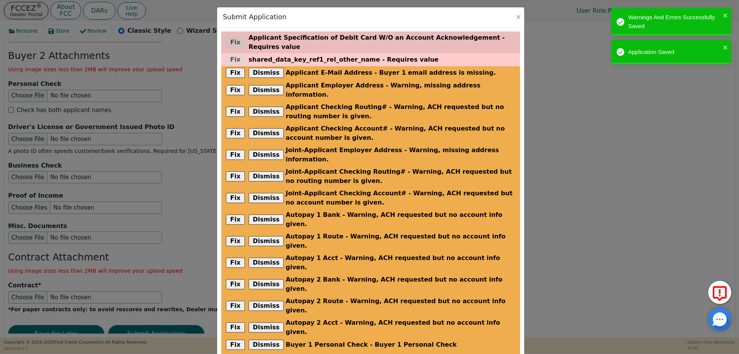
click at [234, 39] on div "Fix Applicant Specification of Debit Card W/O an Account Acknowledgement - Requ…" at bounding box center [370, 43] width 299 height 22
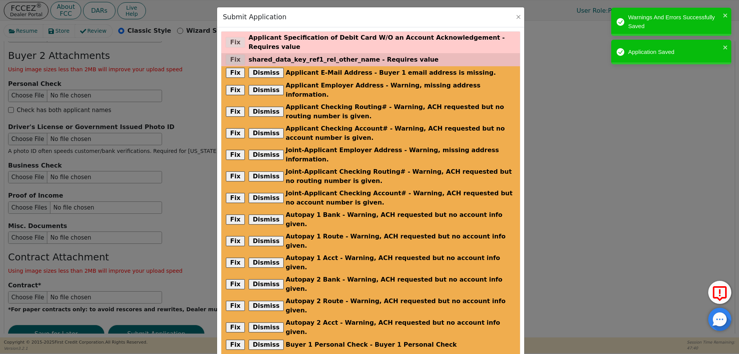
click at [233, 53] on div "Fix shared_data_key_ref1_rel_other_name - Requires value" at bounding box center [370, 59] width 299 height 13
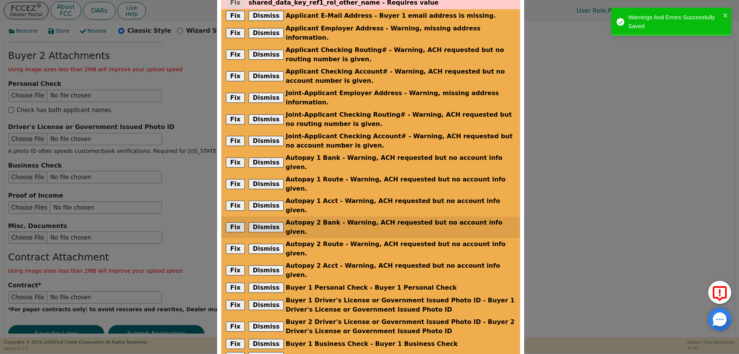
scroll to position [0, 0]
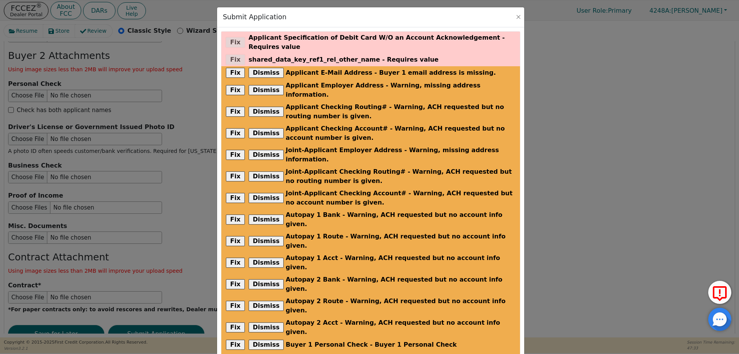
click at [563, 95] on div "Submit Application Fix Applicant Specification of Debit Card W/O an Account Ack…" at bounding box center [369, 177] width 739 height 354
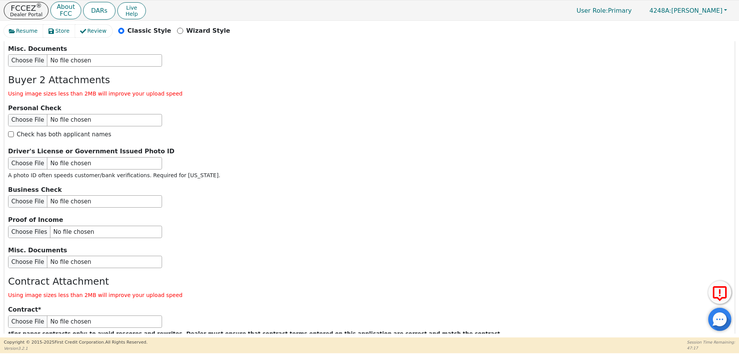
scroll to position [1395, 0]
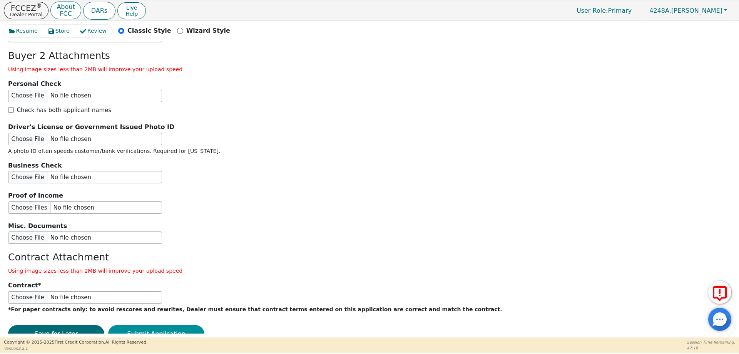
click at [160, 325] on button "Submit Application" at bounding box center [156, 334] width 96 height 18
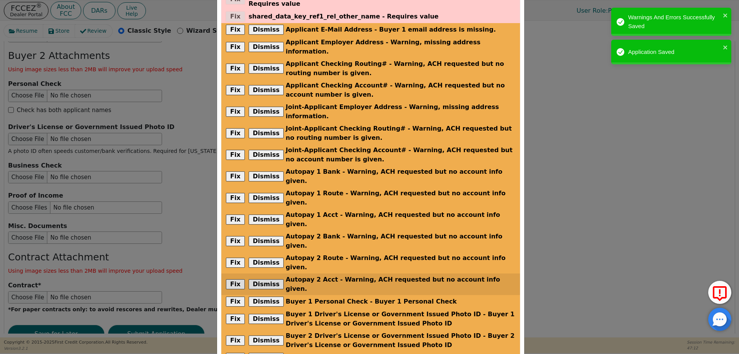
scroll to position [164, 0]
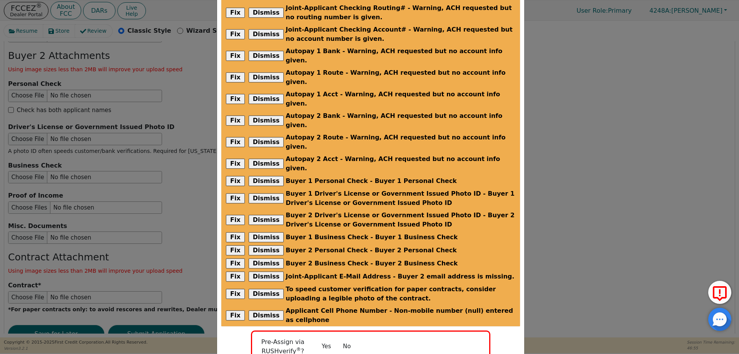
click at [343, 340] on button "No" at bounding box center [347, 346] width 20 height 13
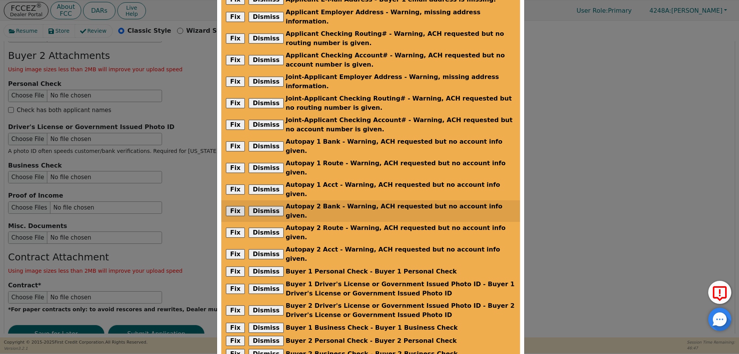
scroll to position [0, 0]
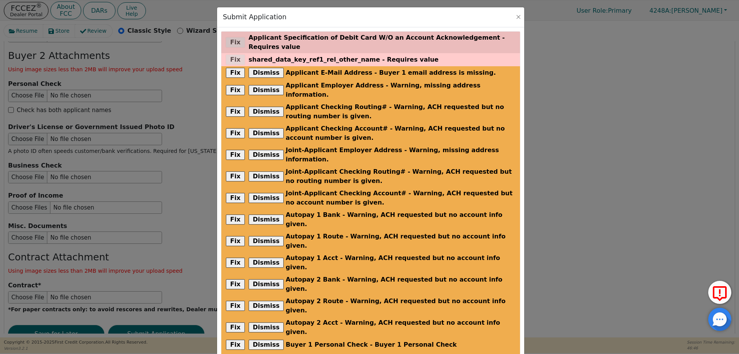
drag, startPoint x: 237, startPoint y: 37, endPoint x: 232, endPoint y: 42, distance: 6.8
click at [236, 37] on div "Fix Applicant Specification of Debit Card W/O an Account Acknowledgement - Requ…" at bounding box center [370, 43] width 299 height 22
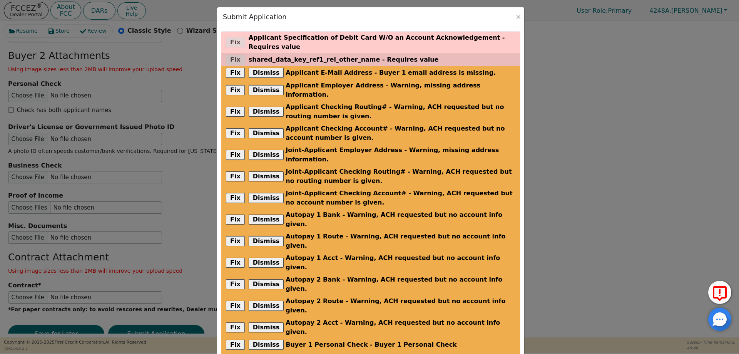
click at [234, 53] on div "Fix shared_data_key_ref1_rel_other_name - Requires value" at bounding box center [370, 59] width 299 height 13
click at [290, 55] on span "shared_data_key_ref1_rel_other_name - Requires value" at bounding box center [344, 59] width 190 height 9
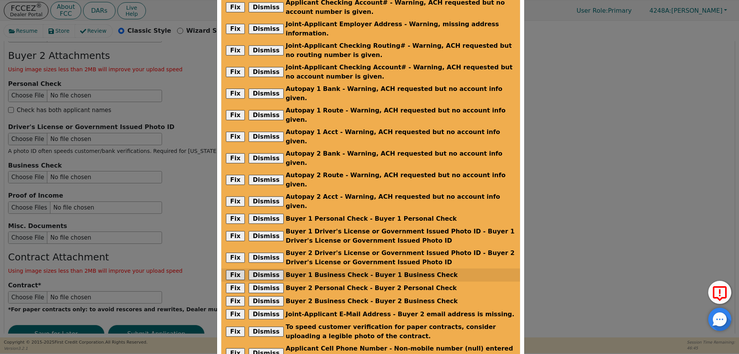
scroll to position [161, 0]
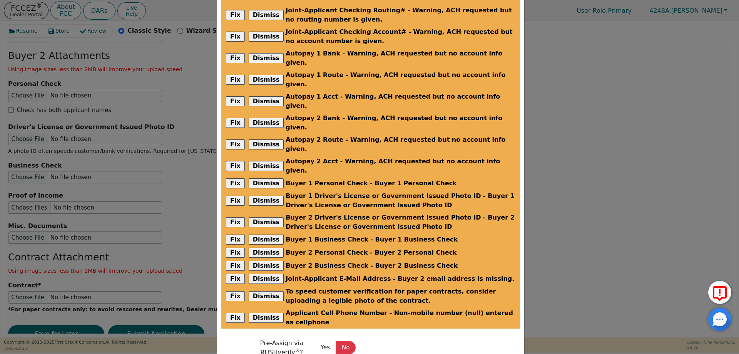
checkbox input "false"
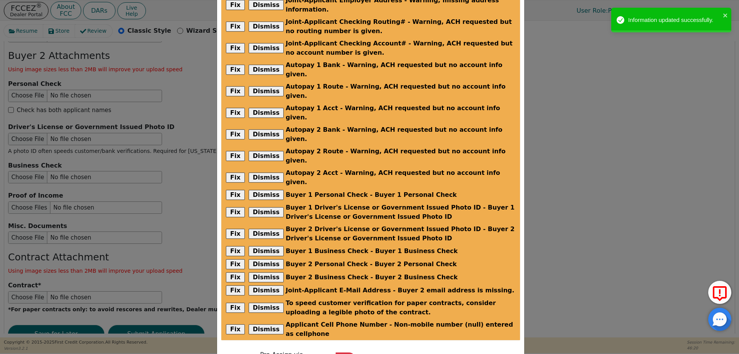
checkbox input "true"
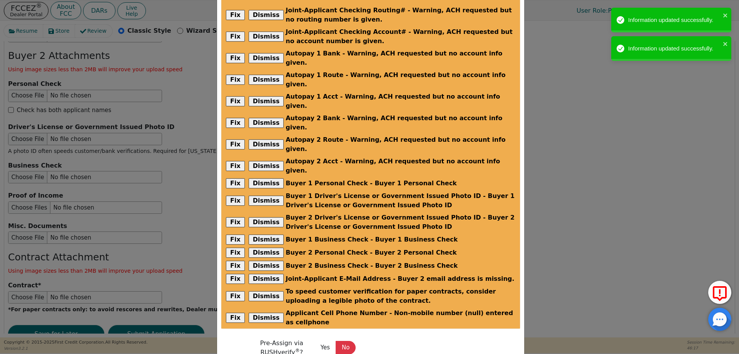
checkbox input "false"
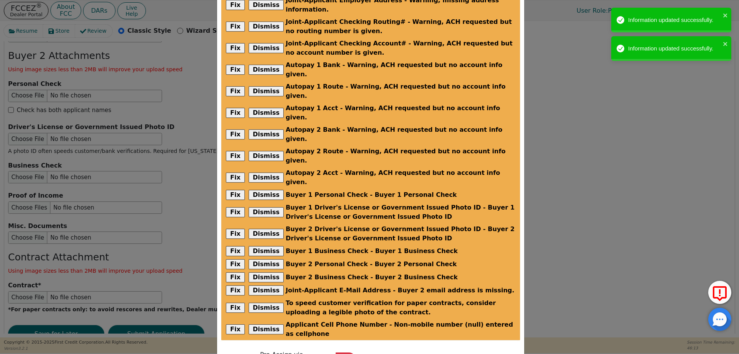
checkbox input "true"
drag, startPoint x: 501, startPoint y: 344, endPoint x: 492, endPoint y: 345, distance: 9.3
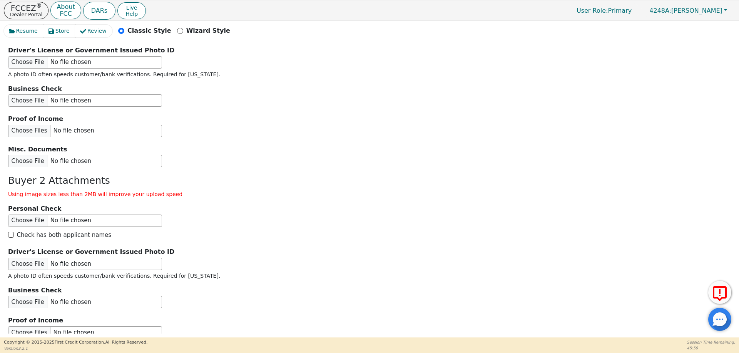
scroll to position [1395, 0]
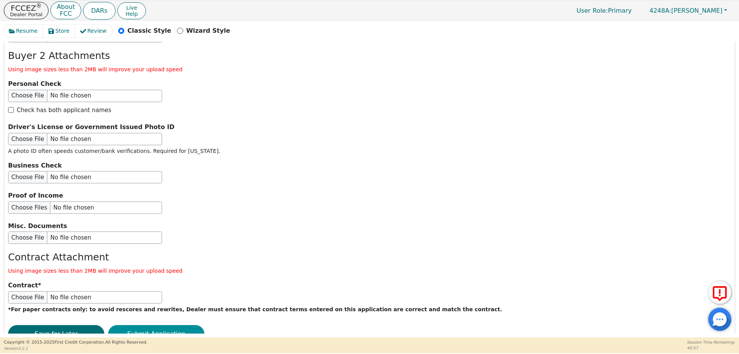
click at [171, 325] on button "Submit Application" at bounding box center [156, 334] width 96 height 18
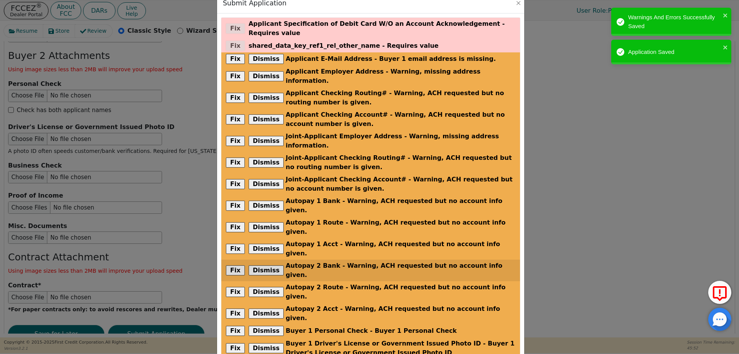
scroll to position [0, 0]
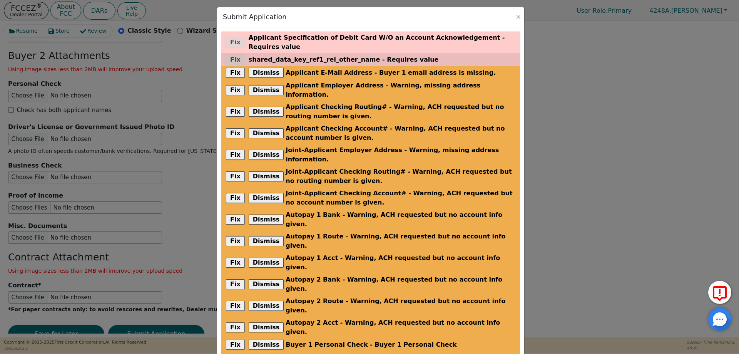
click at [345, 55] on span "shared_data_key_ref1_rel_other_name - Requires value" at bounding box center [344, 59] width 190 height 9
click at [231, 53] on div "Fix shared_data_key_ref1_rel_other_name - Requires value" at bounding box center [370, 59] width 299 height 13
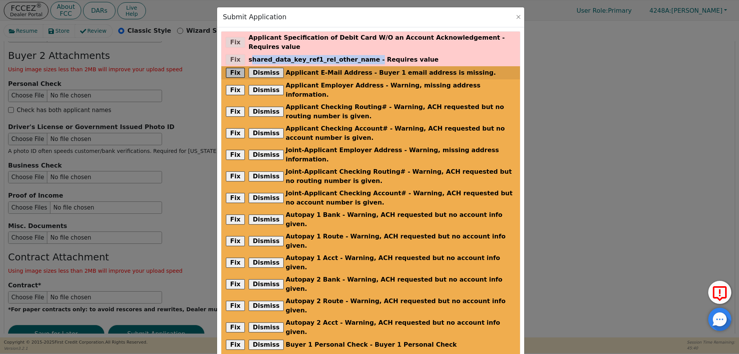
click at [234, 68] on button "Fix" at bounding box center [235, 73] width 19 height 10
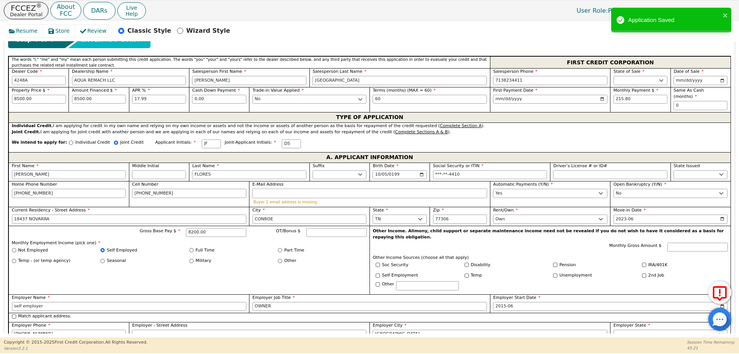
scroll to position [380, 0]
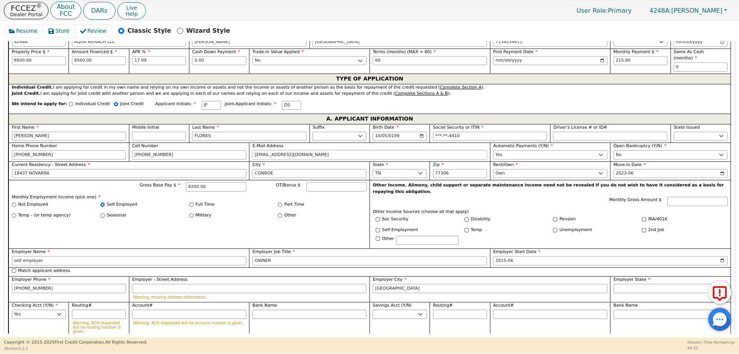
type input "[EMAIL_ADDRESS][DOMAIN_NAME]"
click at [321, 201] on div "Part Time" at bounding box center [322, 204] width 89 height 7
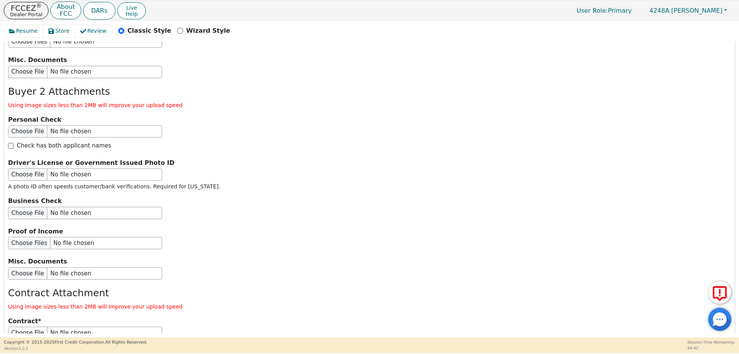
scroll to position [1388, 0]
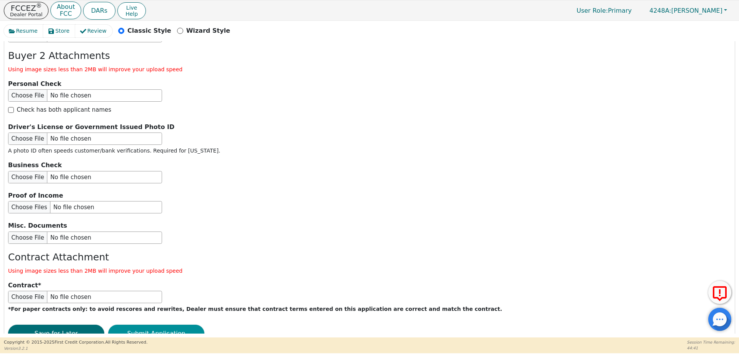
click at [166, 325] on button "Submit Application" at bounding box center [156, 334] width 96 height 18
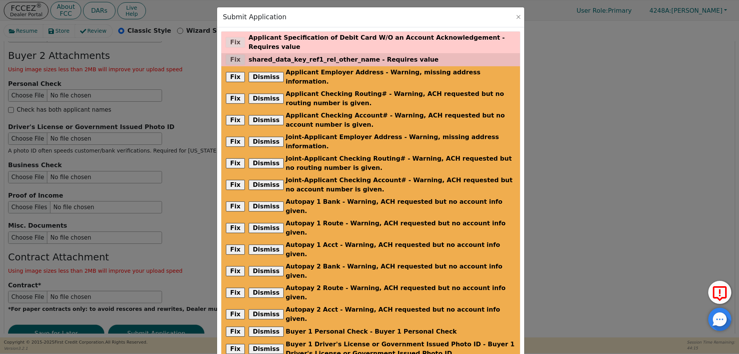
click at [392, 55] on span "shared_data_key_ref1_rel_other_name - Requires value" at bounding box center [344, 59] width 190 height 9
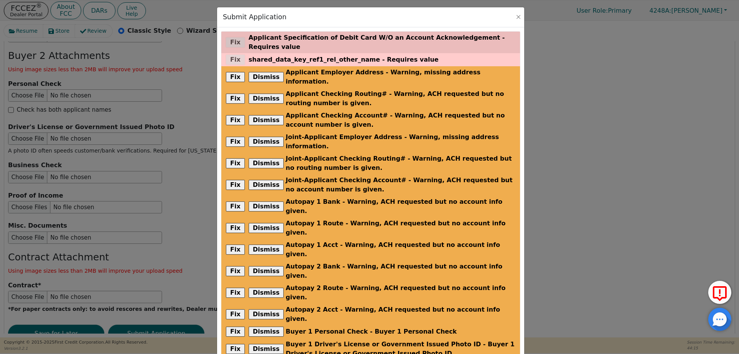
click at [392, 40] on span "Applicant Specification of Debit Card W/O an Account Acknowledgement - Requires…" at bounding box center [382, 42] width 267 height 18
click at [392, 37] on span "Applicant Specification of Debit Card W/O an Account Acknowledgement - Requires…" at bounding box center [382, 42] width 267 height 18
drag, startPoint x: 392, startPoint y: 37, endPoint x: 315, endPoint y: 32, distance: 76.4
click at [389, 37] on span "Applicant Specification of Debit Card W/O an Account Acknowledgement - Requires…" at bounding box center [382, 42] width 267 height 18
click at [241, 35] on div "Fix Applicant Specification of Debit Card W/O an Account Acknowledgement - Requ…" at bounding box center [370, 43] width 299 height 22
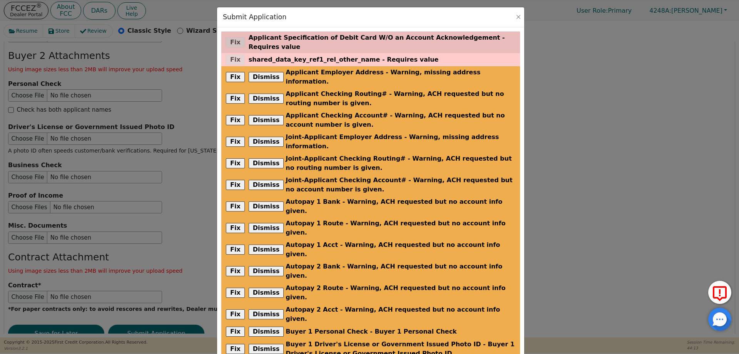
click at [237, 38] on div "Fix Applicant Specification of Debit Card W/O an Account Acknowledgement - Requ…" at bounding box center [370, 43] width 299 height 22
click at [236, 38] on div "Fix Applicant Specification of Debit Card W/O an Account Acknowledgement - Requ…" at bounding box center [370, 43] width 299 height 22
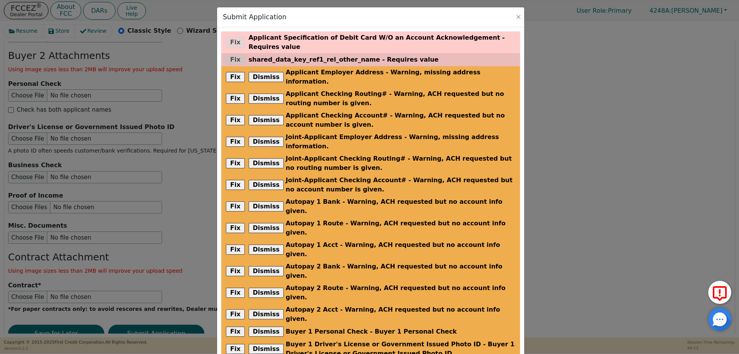
click at [233, 55] on div "Fix shared_data_key_ref1_rel_other_name - Requires value" at bounding box center [370, 59] width 299 height 13
click at [232, 55] on div "Fix shared_data_key_ref1_rel_other_name - Requires value" at bounding box center [370, 59] width 299 height 13
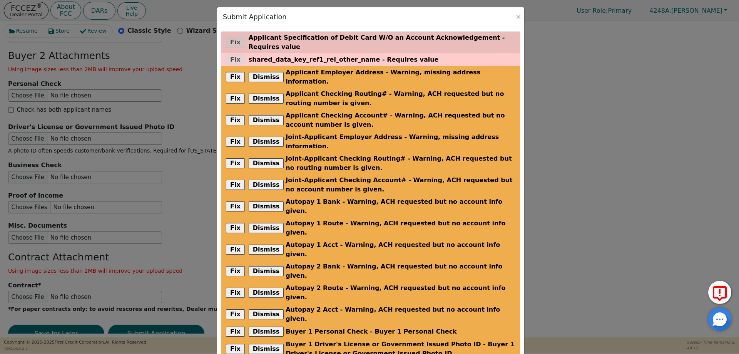
drag, startPoint x: 233, startPoint y: 54, endPoint x: 234, endPoint y: 42, distance: 11.7
click at [233, 53] on div "Fix shared_data_key_ref1_rel_other_name - Requires value" at bounding box center [370, 59] width 299 height 13
click at [238, 32] on div "Fix Applicant Specification of Debit Card W/O an Account Acknowledgement - Requ…" at bounding box center [370, 43] width 299 height 22
click at [238, 36] on div "Fix Applicant Specification of Debit Card W/O an Account Acknowledgement - Requ…" at bounding box center [370, 43] width 299 height 22
click at [235, 38] on div "Fix Applicant Specification of Debit Card W/O an Account Acknowledgement - Requ…" at bounding box center [370, 43] width 299 height 22
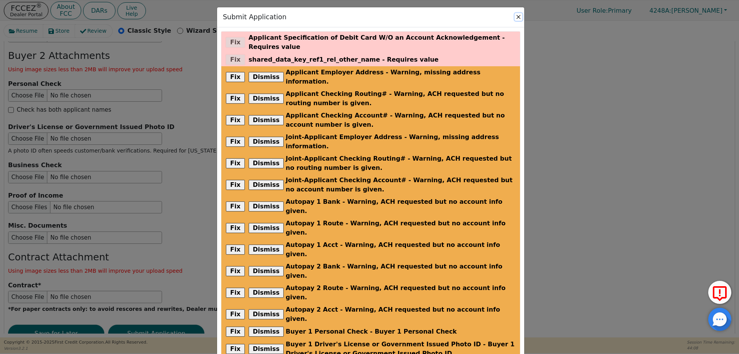
click at [517, 15] on button "Close" at bounding box center [519, 17] width 8 height 8
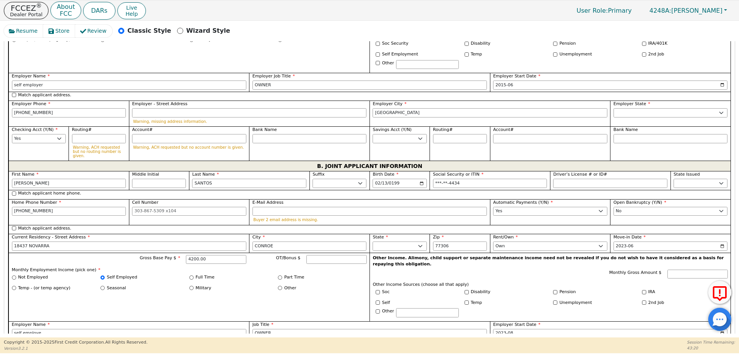
scroll to position [560, 0]
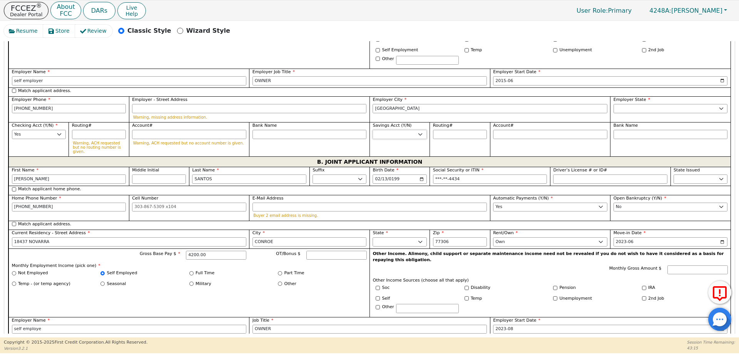
click at [420, 130] on select "Yes No" at bounding box center [400, 134] width 54 height 9
click at [373, 130] on select "Yes No" at bounding box center [400, 134] width 54 height 9
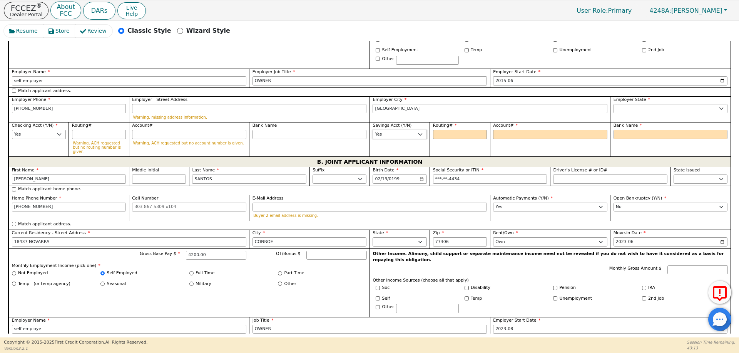
click at [418, 130] on select "Yes No" at bounding box center [400, 134] width 54 height 9
select select "n"
click at [373, 130] on select "Yes No" at bounding box center [400, 134] width 54 height 9
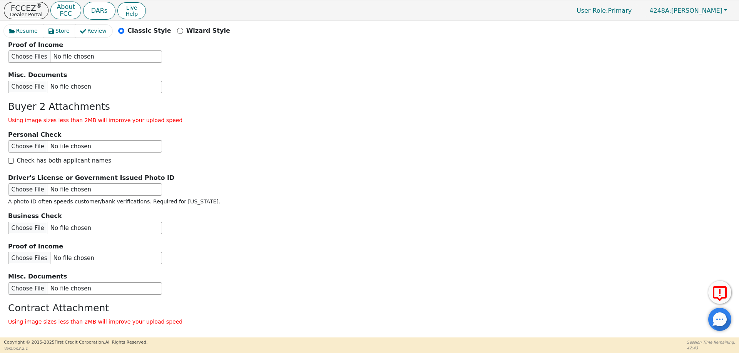
scroll to position [1388, 0]
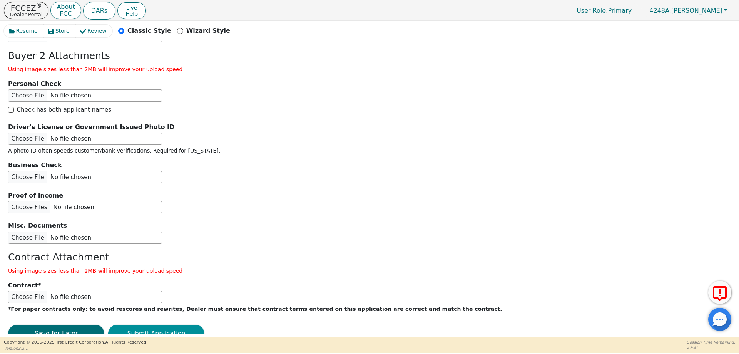
click at [161, 325] on button "Submit Application" at bounding box center [156, 334] width 96 height 18
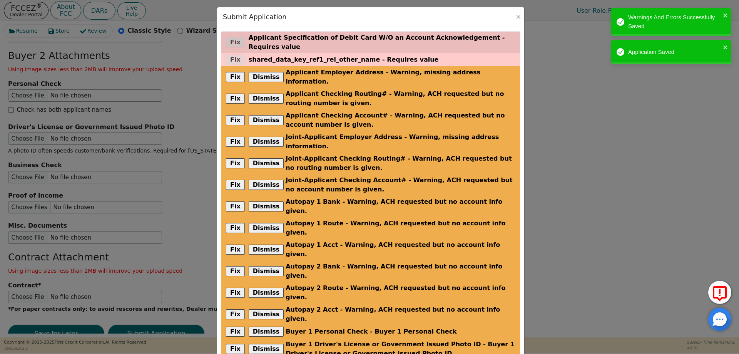
click at [238, 38] on div "Fix Applicant Specification of Debit Card W/O an Account Acknowledgement - Requ…" at bounding box center [370, 43] width 299 height 22
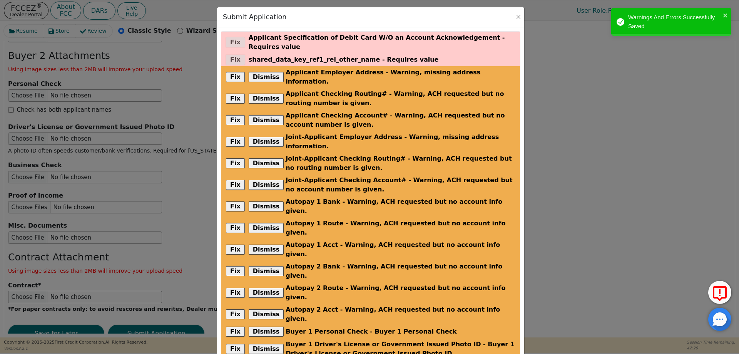
click at [656, 227] on div "Submit Application Fix Applicant Specification of Debit Card W/O an Account Ack…" at bounding box center [369, 177] width 739 height 354
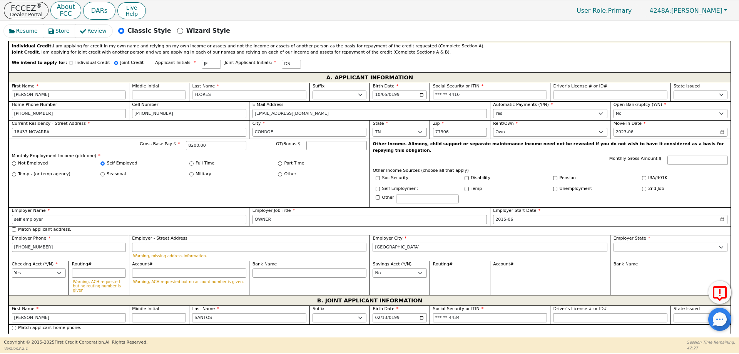
scroll to position [426, 0]
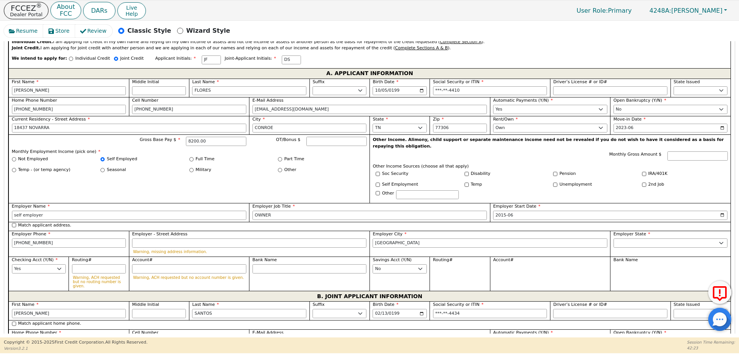
drag, startPoint x: 66, startPoint y: 254, endPoint x: 60, endPoint y: 255, distance: 5.9
click at [63, 256] on div "Checking Acct (Y/N) Yes No" at bounding box center [38, 273] width 60 height 34
click at [60, 264] on select "Yes No" at bounding box center [39, 268] width 54 height 9
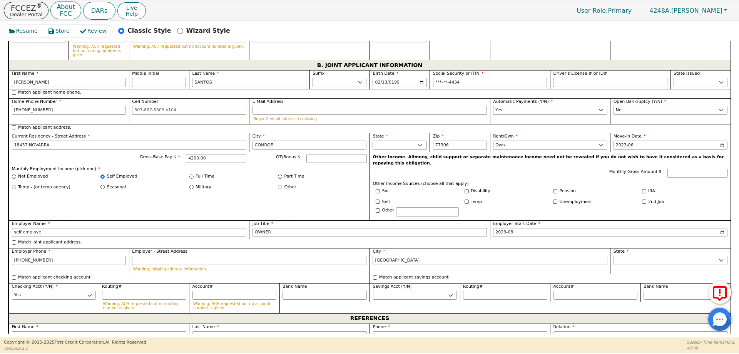
scroll to position [695, 0]
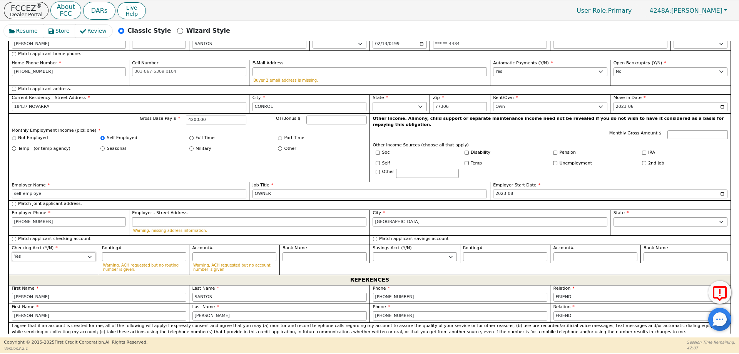
click at [79, 252] on select "Yes No" at bounding box center [54, 256] width 84 height 9
click at [12, 252] on select "Yes No" at bounding box center [54, 256] width 84 height 9
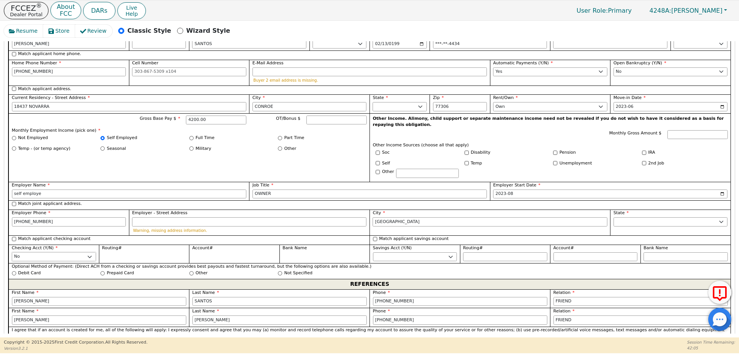
click at [91, 252] on select "Yes No" at bounding box center [54, 256] width 84 height 9
select select "y"
click at [12, 252] on select "Yes No" at bounding box center [54, 256] width 84 height 9
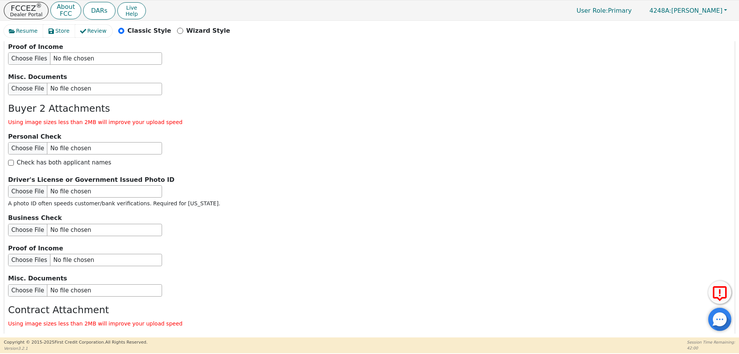
scroll to position [1388, 0]
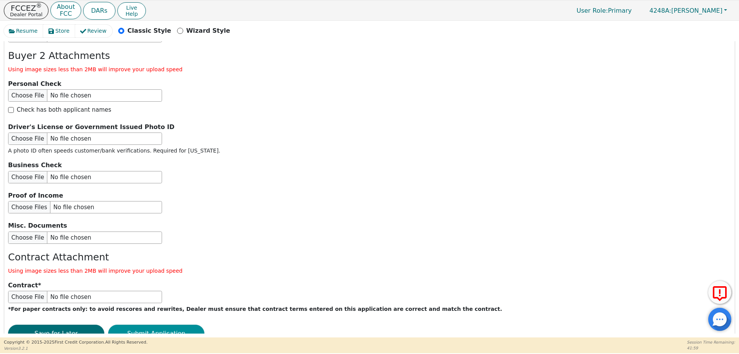
click at [162, 325] on button "Submit Application" at bounding box center [156, 334] width 96 height 18
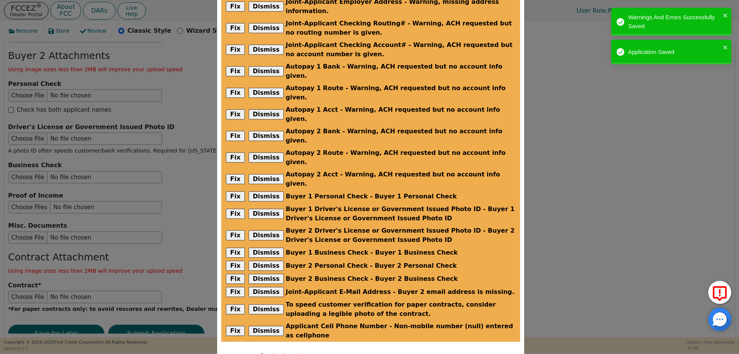
scroll to position [137, 0]
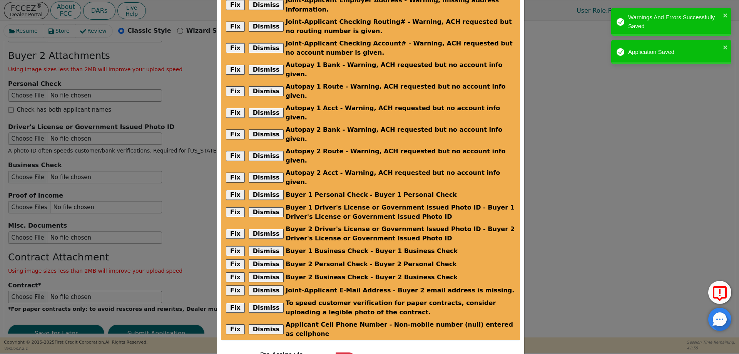
checkbox input "true"
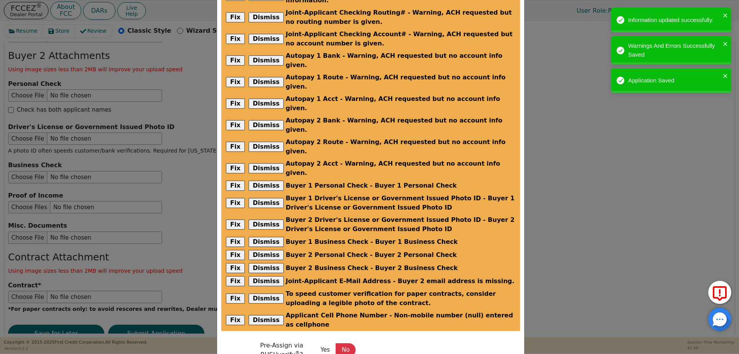
scroll to position [148, 0]
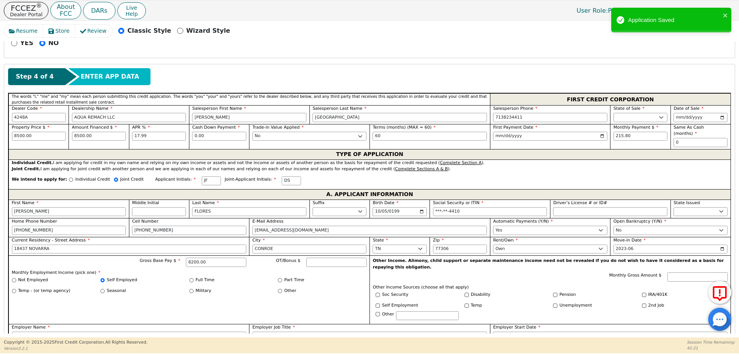
scroll to position [308, 0]
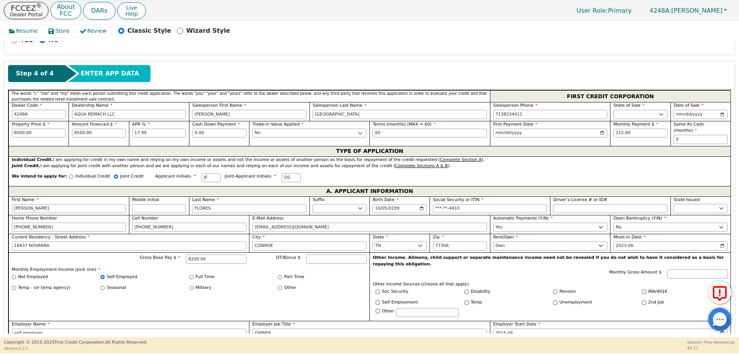
click at [687, 204] on select "AK AL AR AZ CA CO CT DC DE FL [GEOGRAPHIC_DATA] HI IA ID IL IN KS [GEOGRAPHIC_D…" at bounding box center [701, 208] width 54 height 9
select select "[GEOGRAPHIC_DATA]"
click at [674, 204] on select "AK AL AR AZ CA CO CT DC DE FL [GEOGRAPHIC_DATA] HI IA ID IL IN KS [GEOGRAPHIC_D…" at bounding box center [701, 208] width 54 height 9
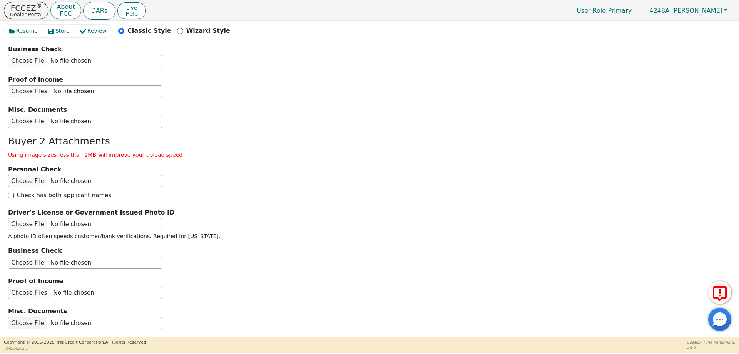
scroll to position [1388, 0]
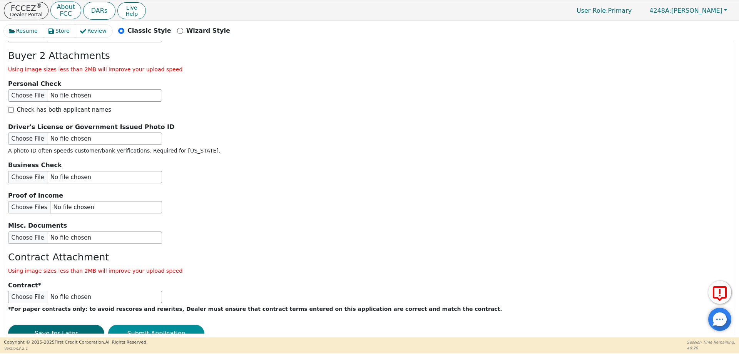
click at [147, 325] on button "Submit Application" at bounding box center [156, 334] width 96 height 18
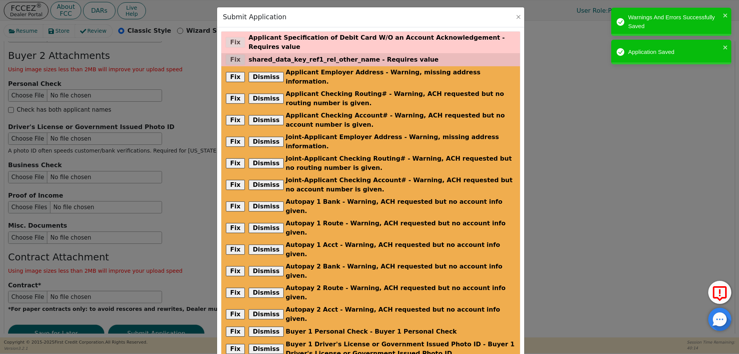
click at [227, 53] on div "Fix shared_data_key_ref1_rel_other_name - Requires value" at bounding box center [370, 59] width 299 height 13
click at [233, 54] on div "Fix shared_data_key_ref1_rel_other_name - Requires value" at bounding box center [370, 59] width 299 height 13
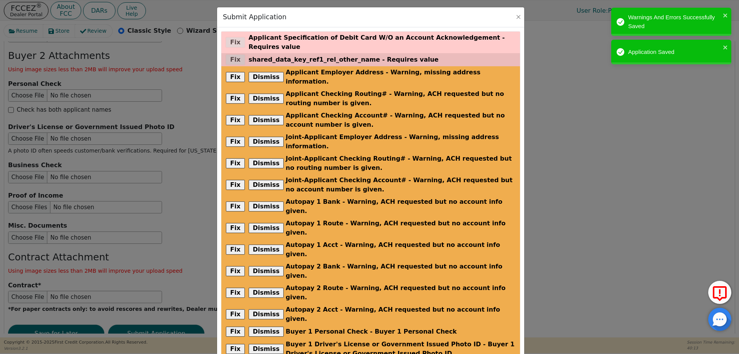
click at [231, 53] on div "Fix shared_data_key_ref1_rel_other_name - Requires value" at bounding box center [370, 59] width 299 height 13
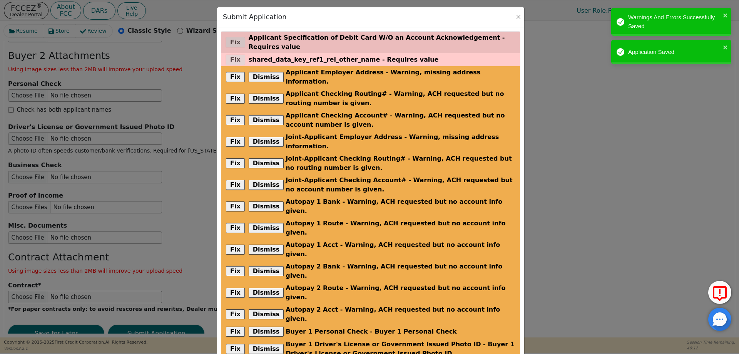
click at [231, 42] on div "Fix Applicant Specification of Debit Card W/O an Account Acknowledgement - Requ…" at bounding box center [370, 43] width 299 height 22
click at [232, 41] on div "Fix Applicant Specification of Debit Card W/O an Account Acknowledgement - Requ…" at bounding box center [370, 43] width 299 height 22
click at [233, 40] on div "Fix Applicant Specification of Debit Card W/O an Account Acknowledgement - Requ…" at bounding box center [370, 43] width 299 height 22
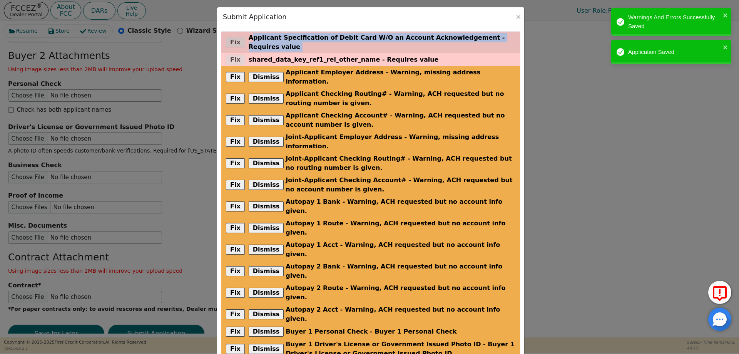
click at [234, 40] on div "Fix Applicant Specification of Debit Card W/O an Account Acknowledgement - Requ…" at bounding box center [370, 43] width 299 height 22
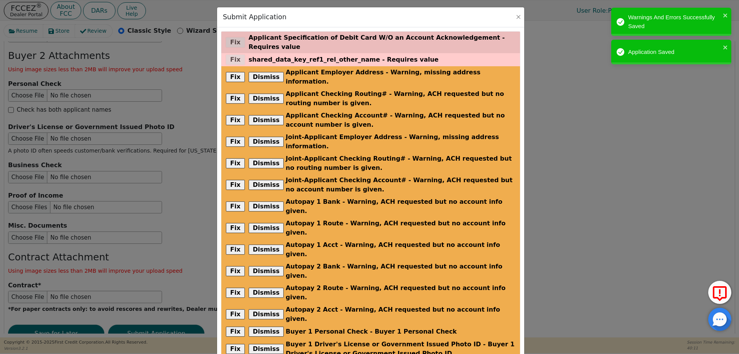
click at [234, 40] on div "Fix Applicant Specification of Debit Card W/O an Account Acknowledgement - Requ…" at bounding box center [370, 43] width 299 height 22
click at [314, 39] on span "Applicant Specification of Debit Card W/O an Account Acknowledgement - Requires…" at bounding box center [382, 42] width 267 height 18
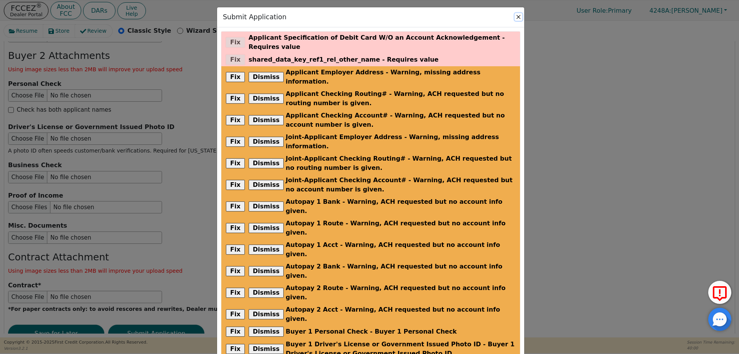
click at [518, 16] on button "Close" at bounding box center [519, 17] width 8 height 8
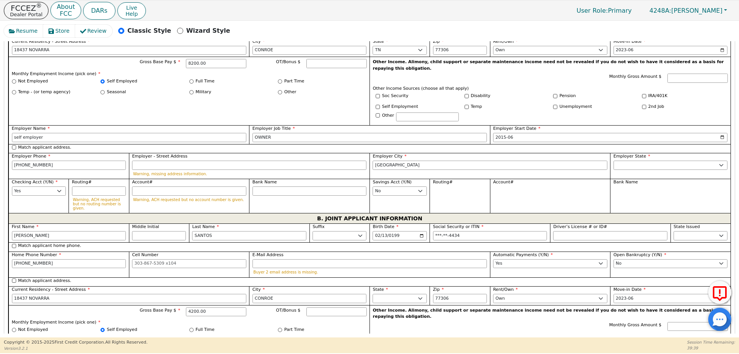
scroll to position [503, 0]
drag, startPoint x: 48, startPoint y: 124, endPoint x: 2, endPoint y: 124, distance: 46.6
click at [2, 124] on div "Resume Store Review Classic Style Wizard Style Back Submit an Application Selec…" at bounding box center [369, 179] width 739 height 317
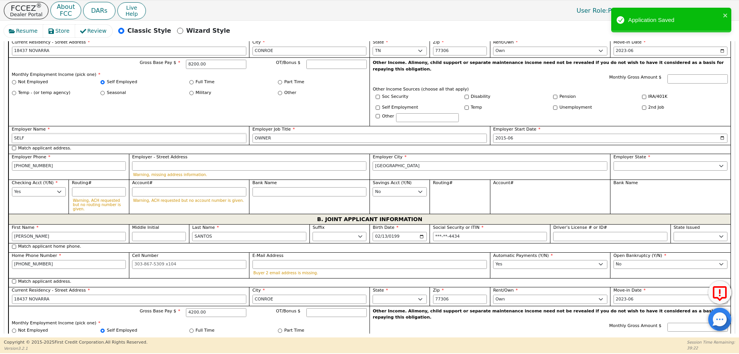
type input "SELF"
click at [82, 79] on div "Not Employed" at bounding box center [56, 82] width 89 height 7
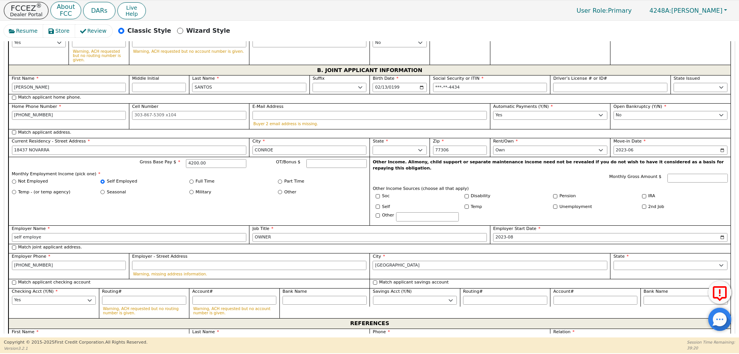
scroll to position [657, 0]
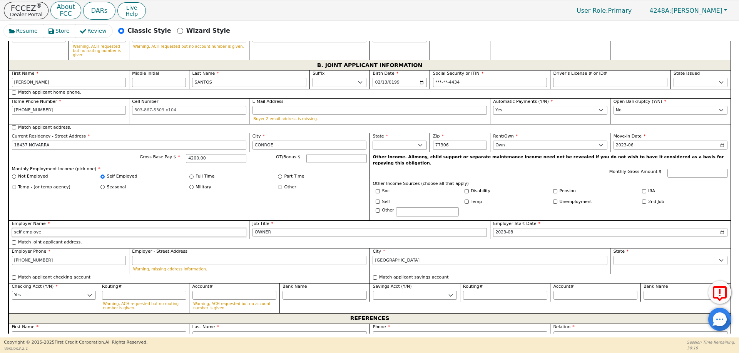
drag, startPoint x: 41, startPoint y: 209, endPoint x: 0, endPoint y: 212, distance: 40.9
click at [0, 212] on div "Resume Store Review Classic Style Wizard Style Back Submit an Application Selec…" at bounding box center [369, 179] width 739 height 317
type input "SELF"
click at [211, 184] on div "Military" at bounding box center [233, 187] width 89 height 7
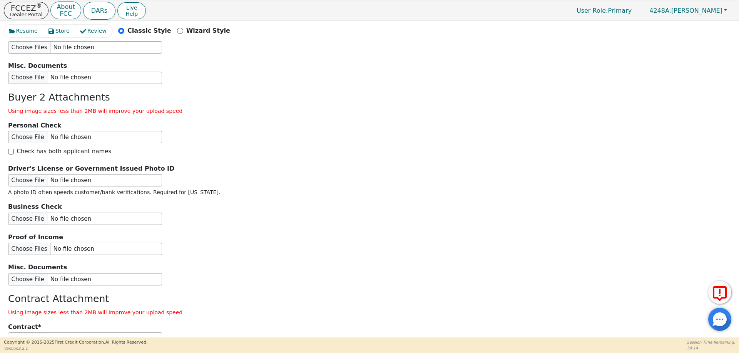
scroll to position [1388, 0]
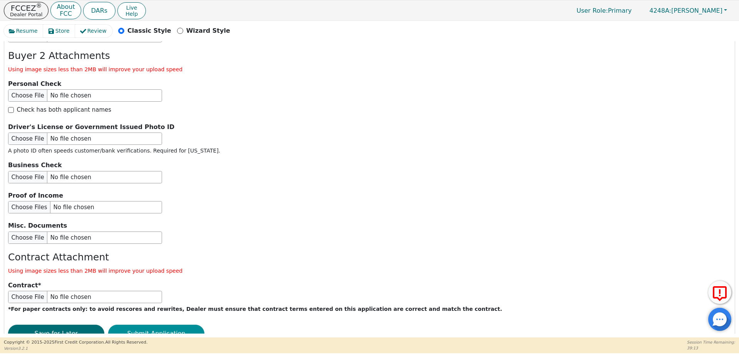
click at [142, 325] on button "Submit Application" at bounding box center [156, 334] width 96 height 18
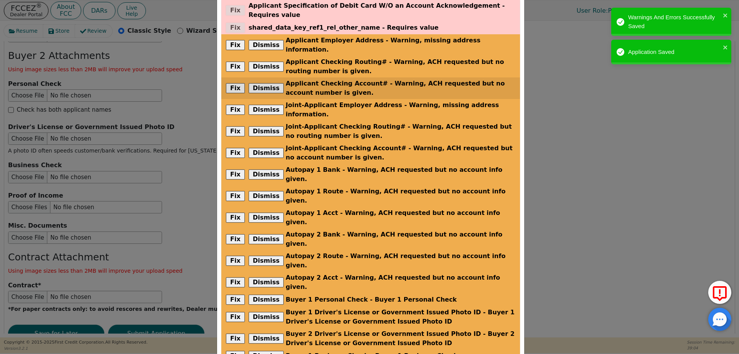
scroll to position [0, 0]
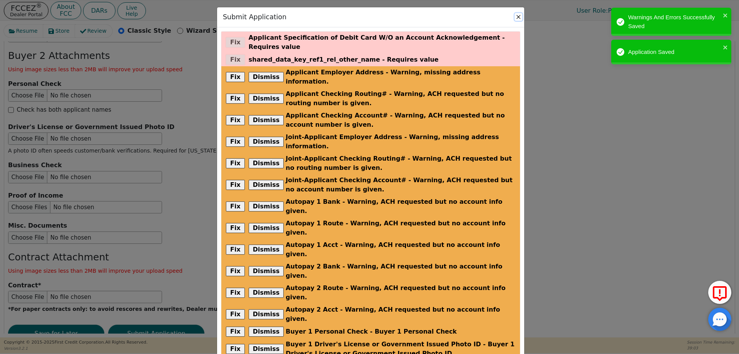
click at [516, 16] on button "Close" at bounding box center [519, 17] width 8 height 8
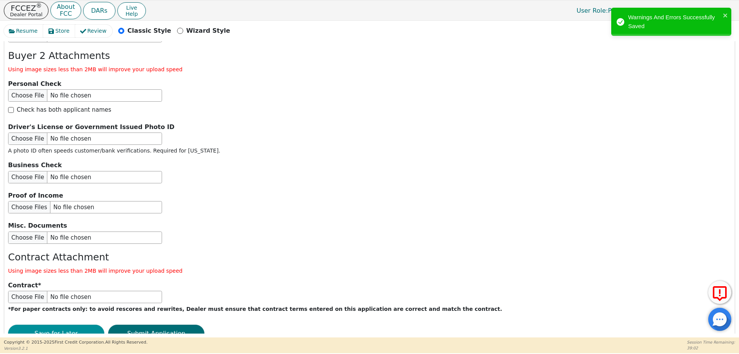
click at [40, 325] on button "Save for Later" at bounding box center [56, 334] width 96 height 18
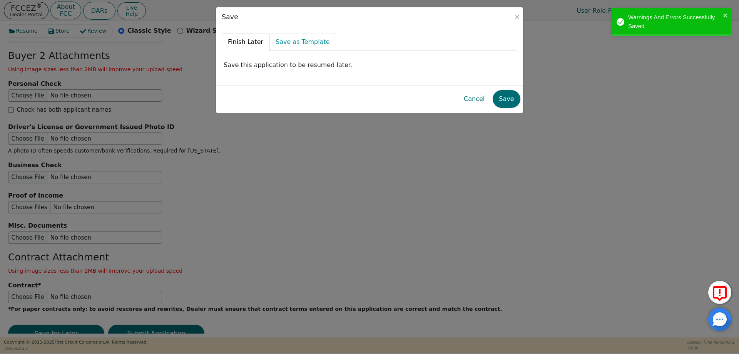
click at [293, 41] on link "Save as Template" at bounding box center [303, 42] width 67 height 18
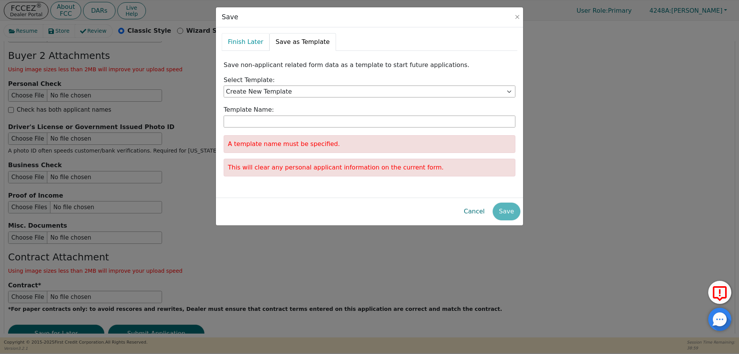
click at [244, 40] on link "Finish Later" at bounding box center [246, 42] width 48 height 18
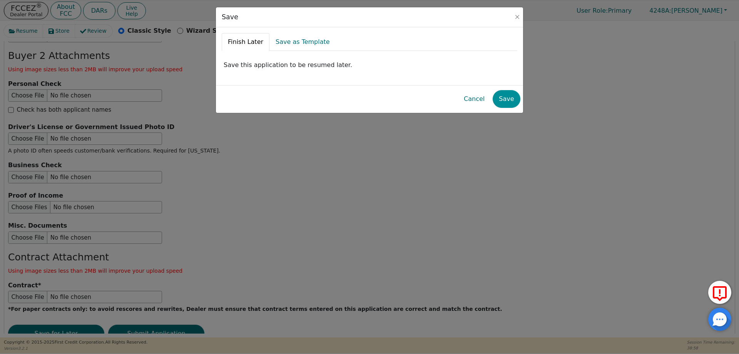
drag, startPoint x: 512, startPoint y: 98, endPoint x: 506, endPoint y: 99, distance: 6.6
click at [512, 98] on button "Save" at bounding box center [506, 99] width 27 height 18
radio input "false"
checkbox input "false"
